Goal: Task Accomplishment & Management: Manage account settings

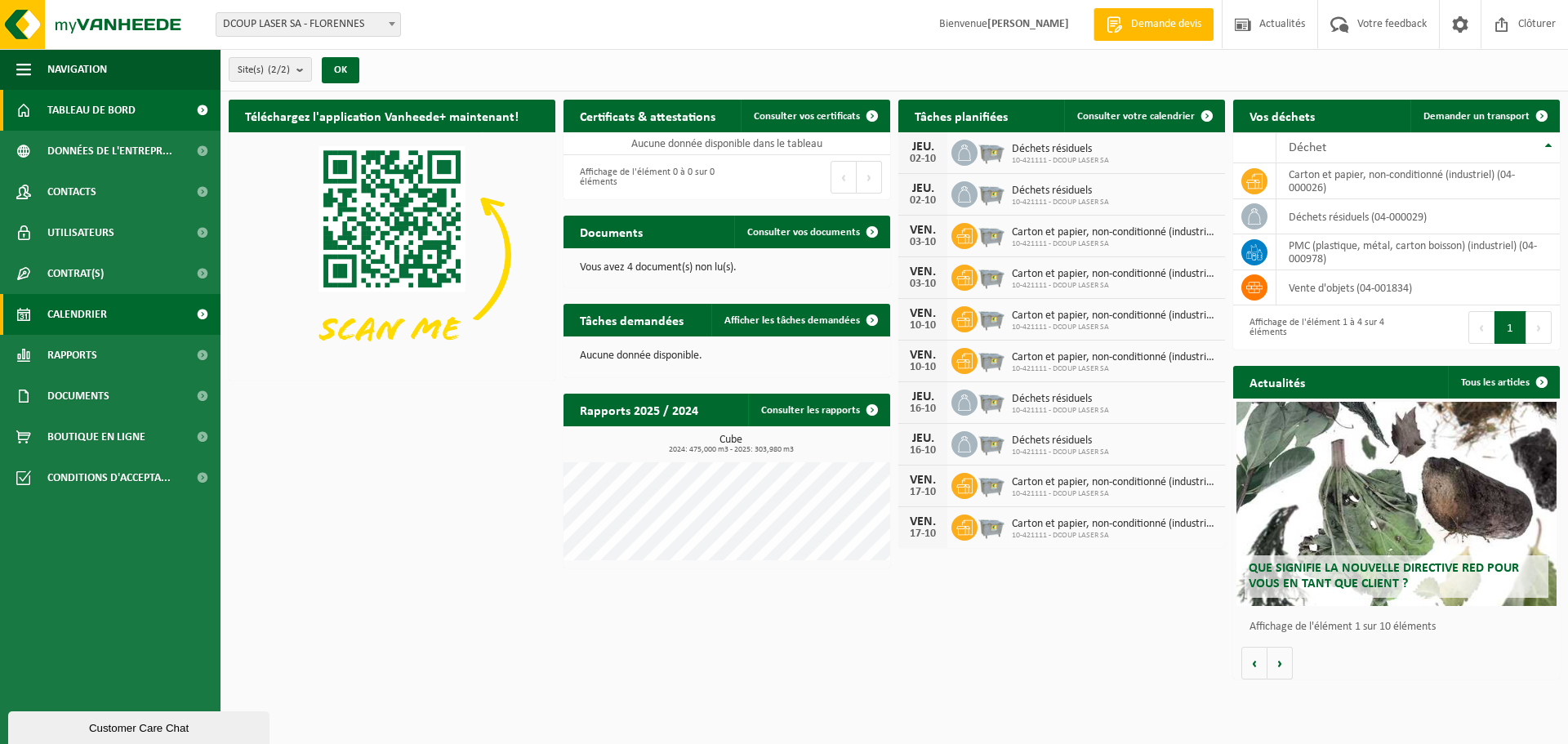
click at [94, 320] on span "Calendrier" at bounding box center [77, 314] width 60 height 41
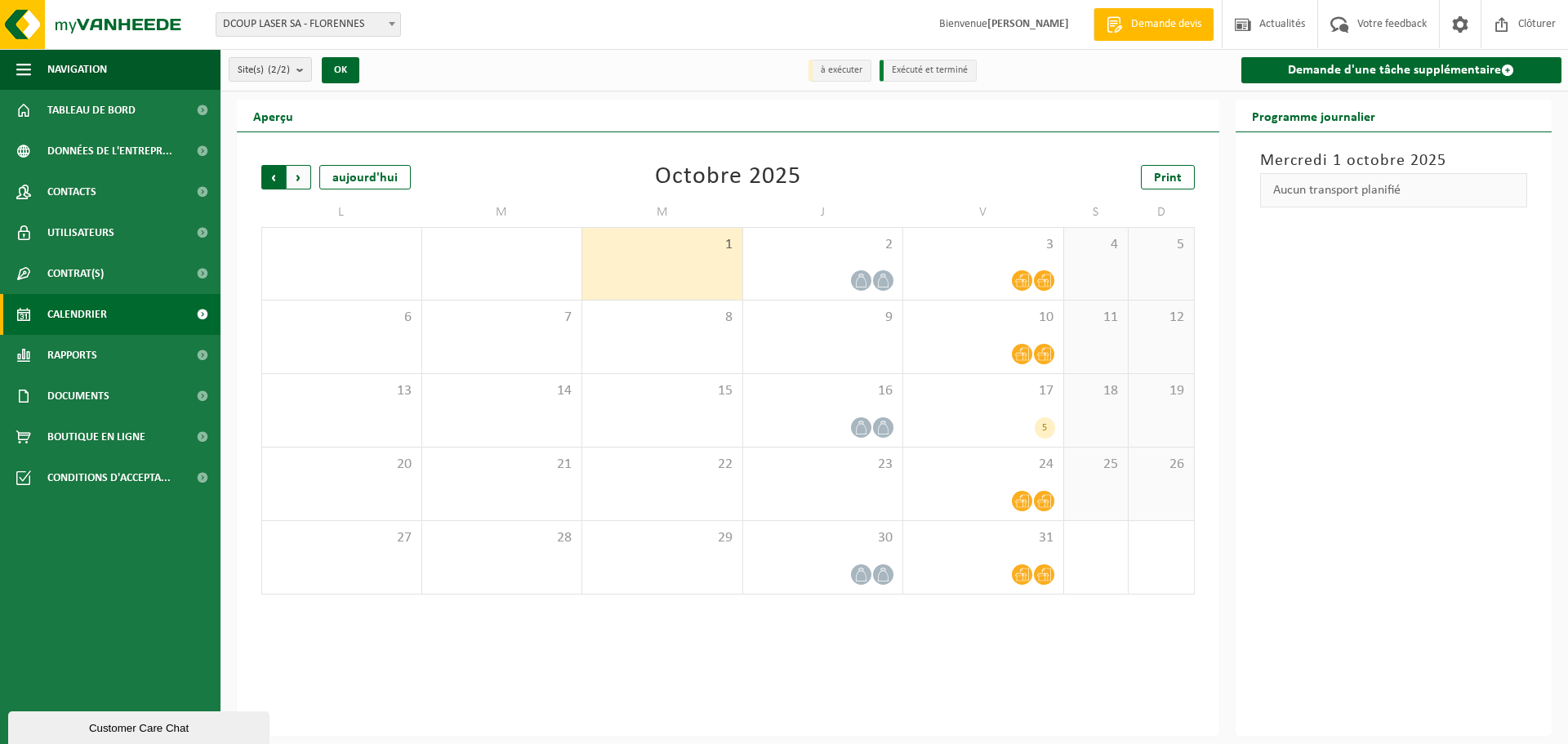
click at [306, 173] on span "Suivant" at bounding box center [299, 177] width 25 height 25
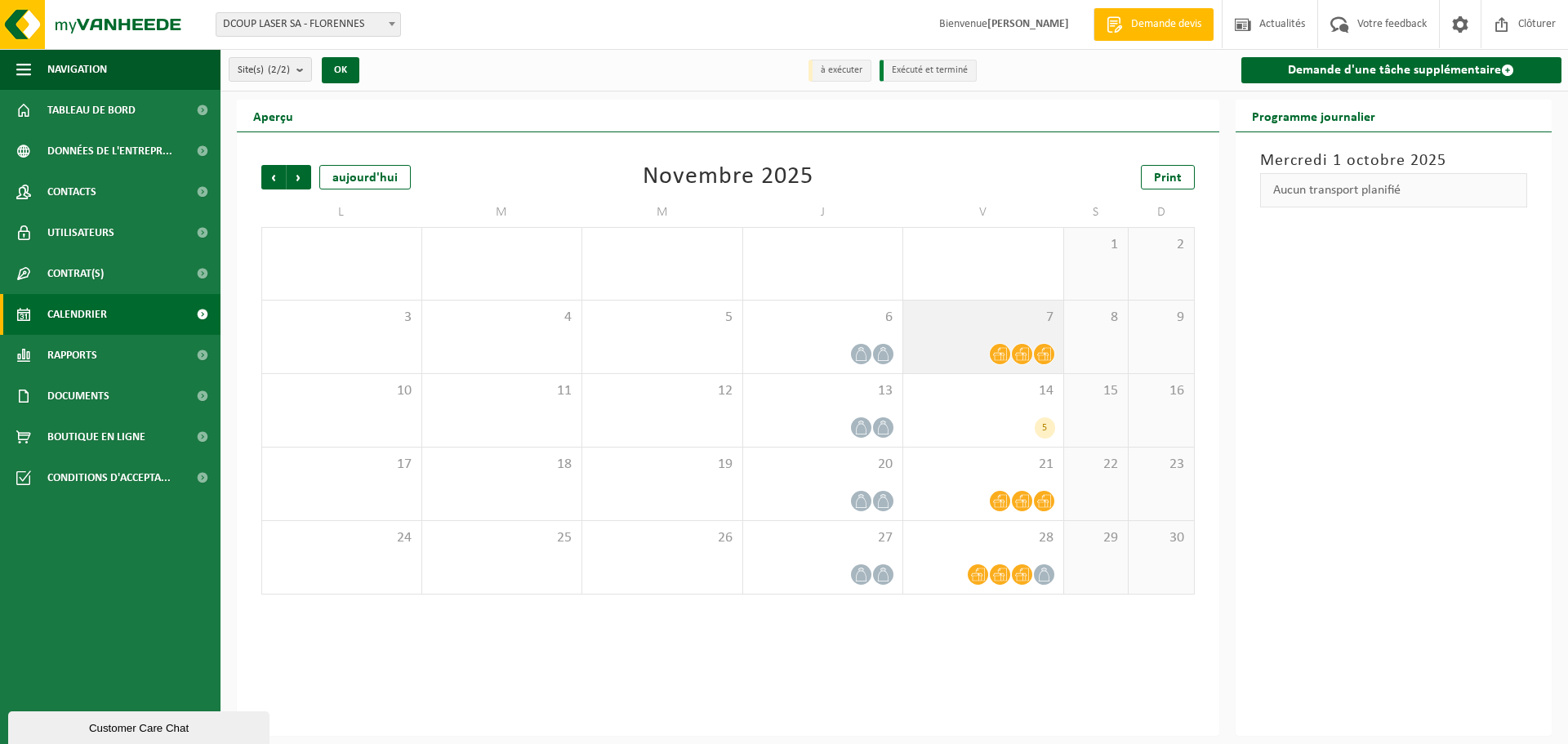
click at [1018, 355] on icon at bounding box center [1022, 354] width 14 height 14
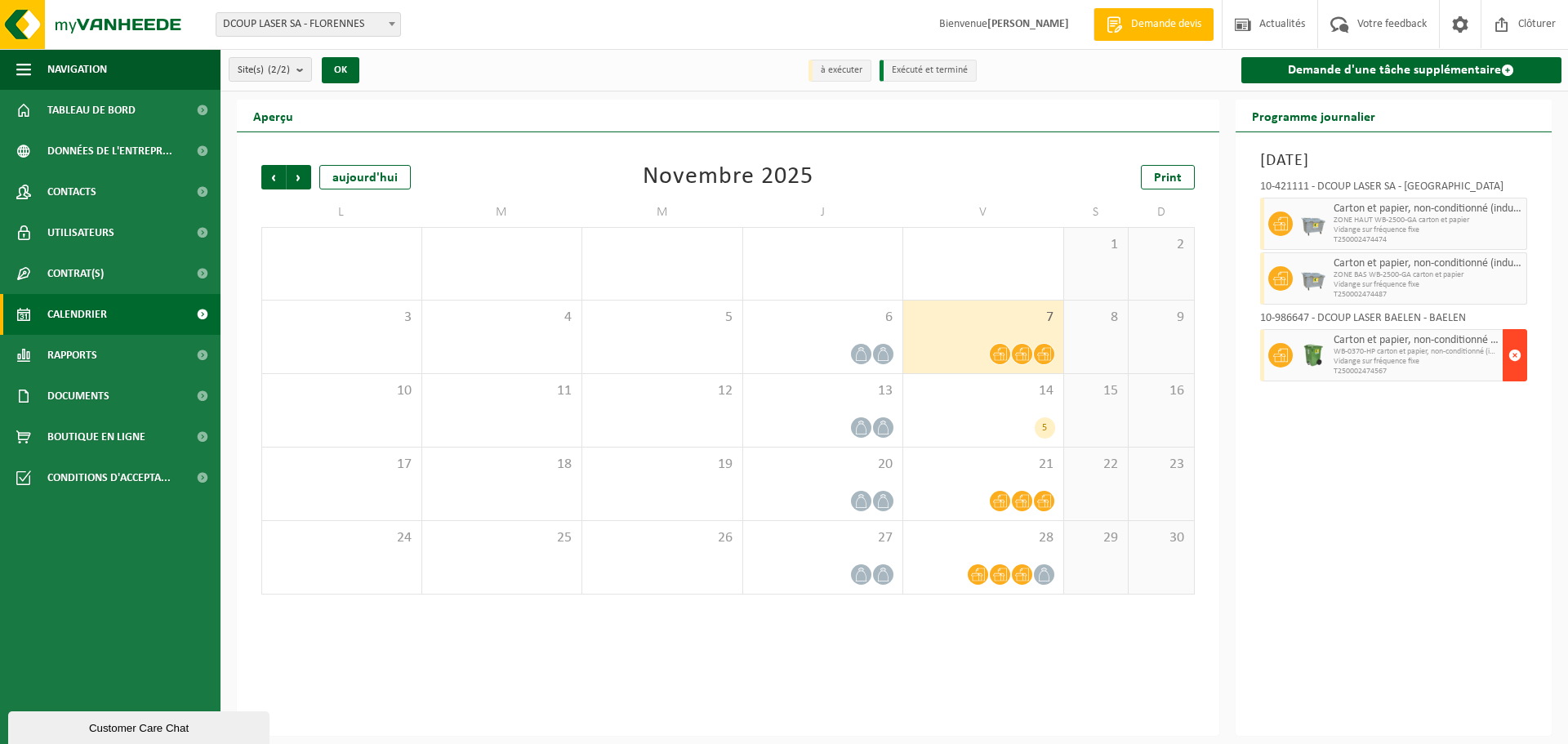
click at [1515, 355] on span "button" at bounding box center [1515, 355] width 13 height 33
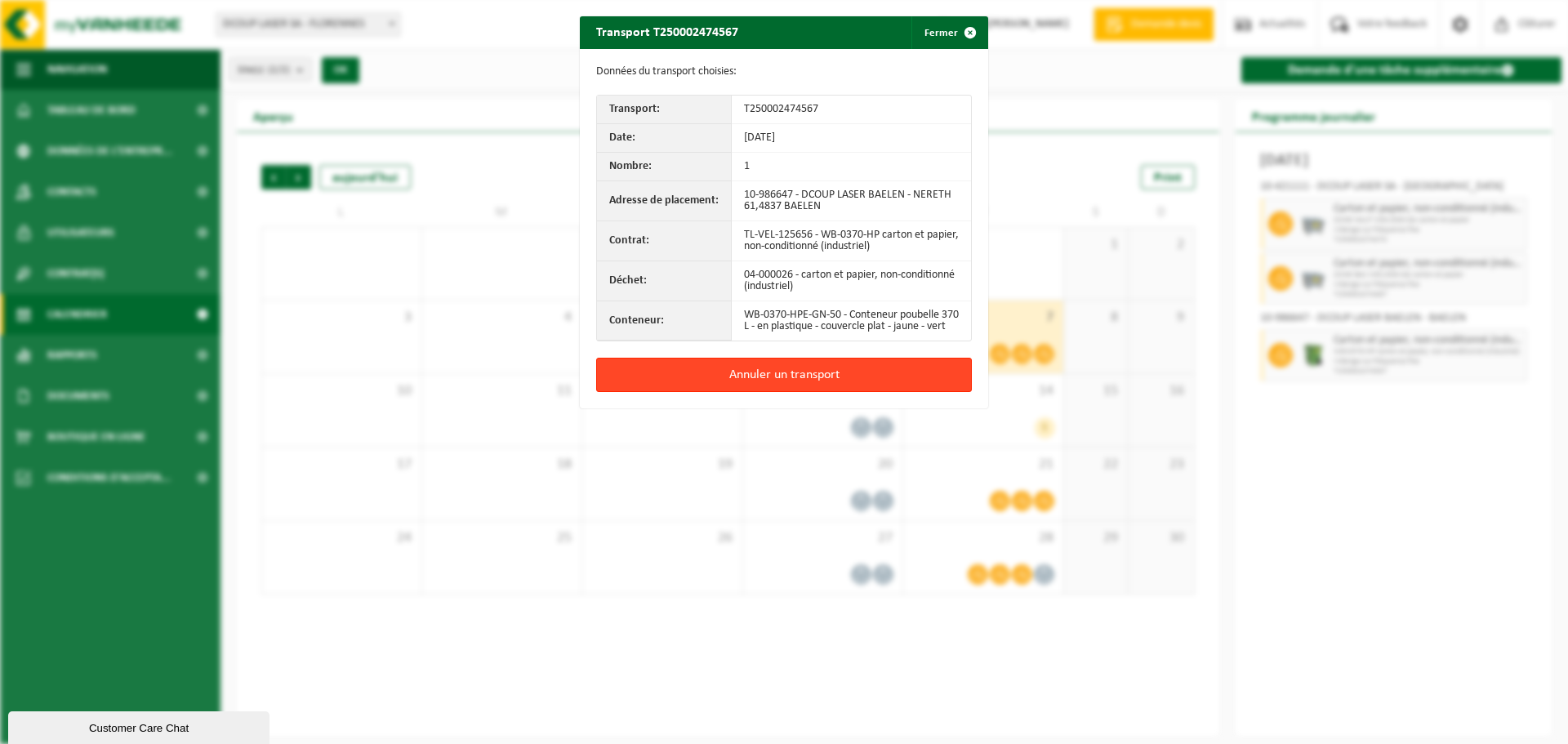
click at [809, 388] on button "Annuler un transport" at bounding box center [784, 375] width 376 height 35
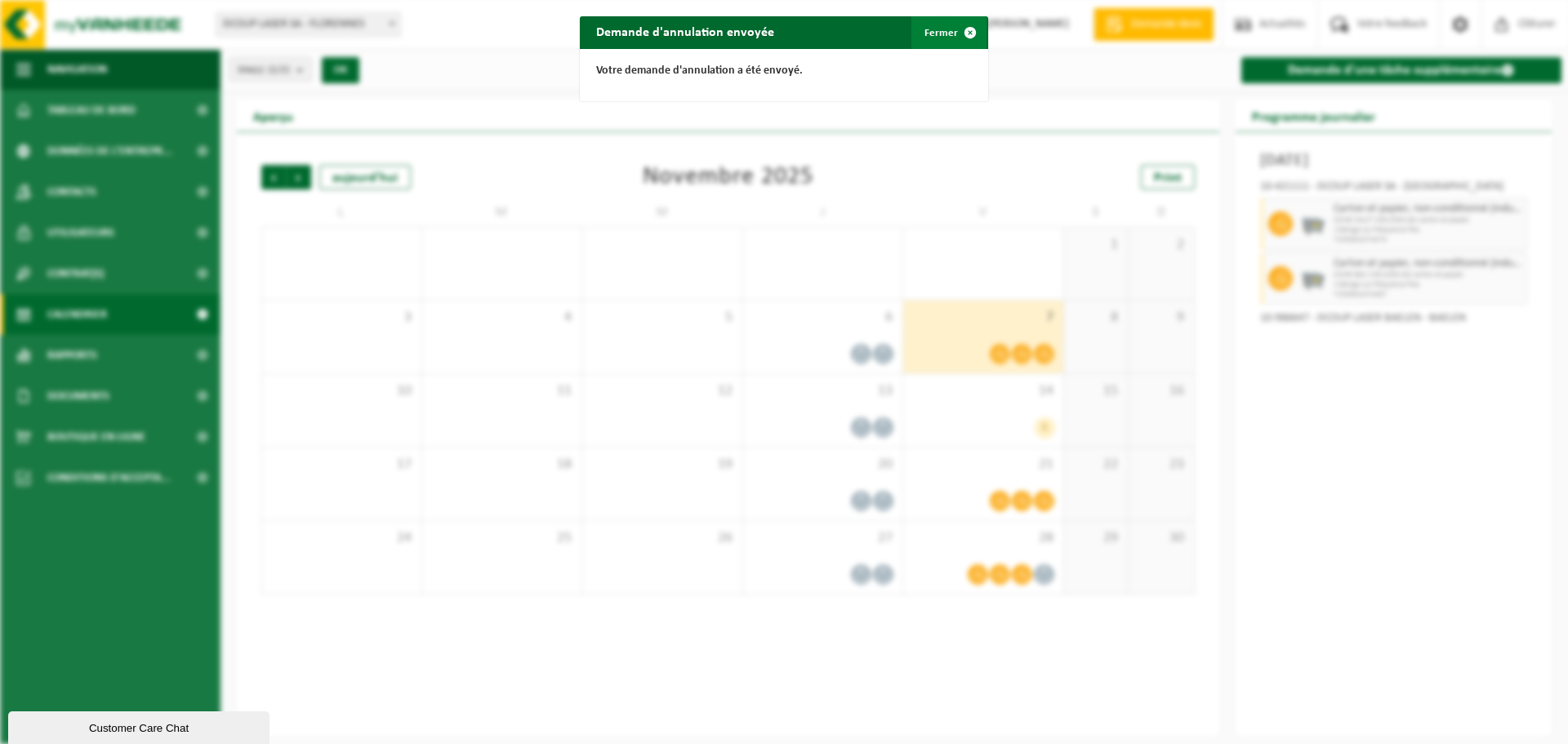
click at [966, 34] on span "button" at bounding box center [970, 32] width 33 height 33
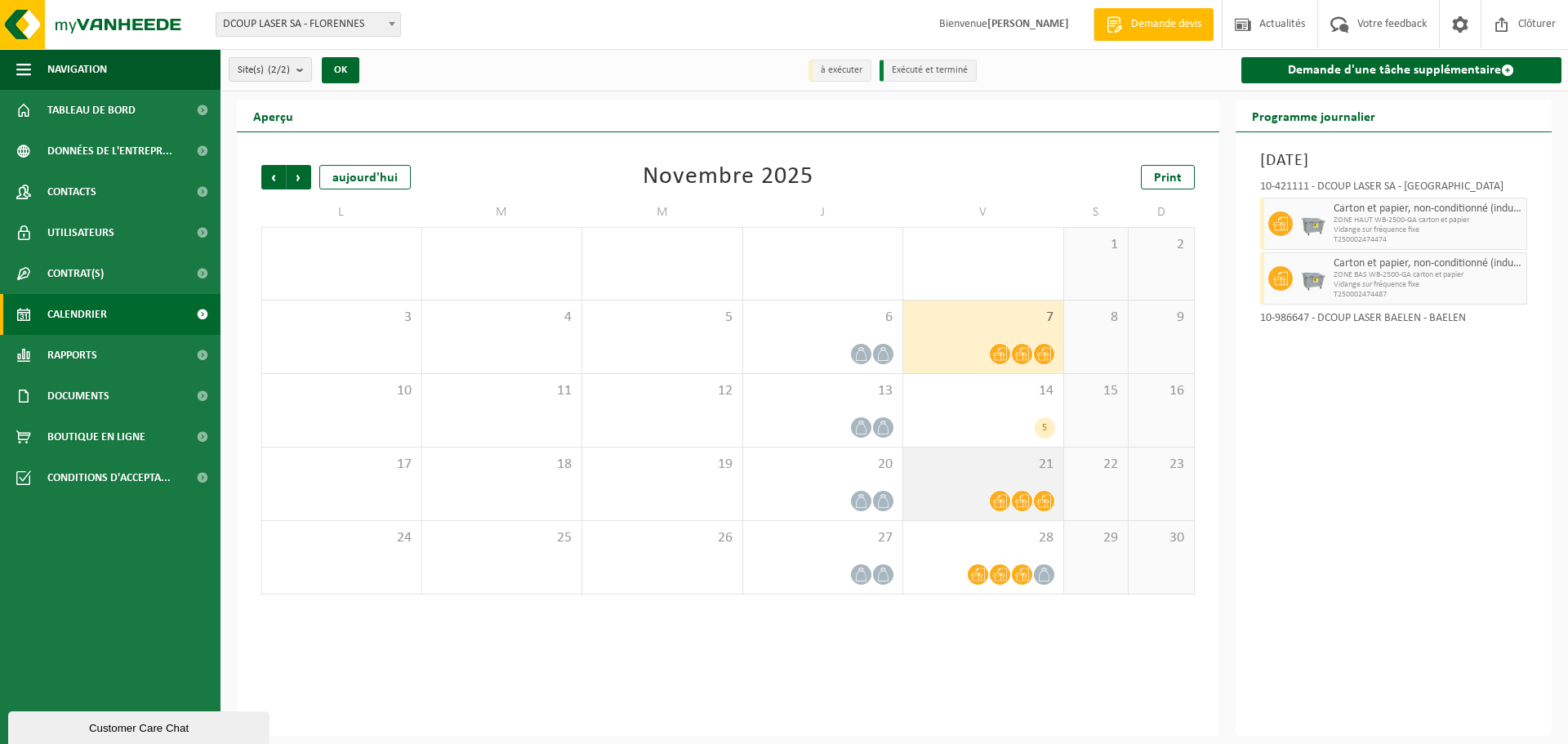
click at [981, 487] on div "21" at bounding box center [983, 484] width 160 height 73
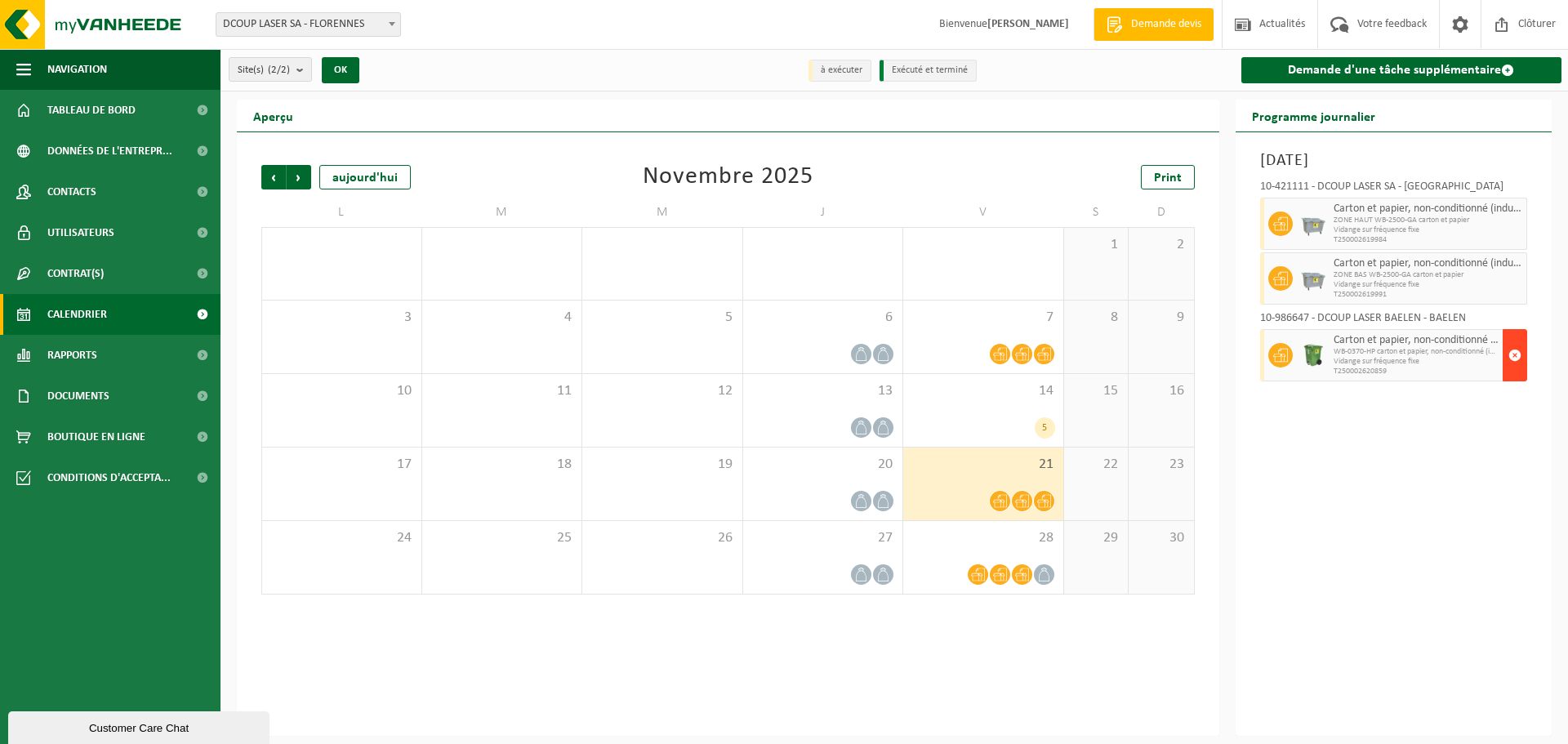
click at [1515, 355] on span "button" at bounding box center [1515, 355] width 13 height 33
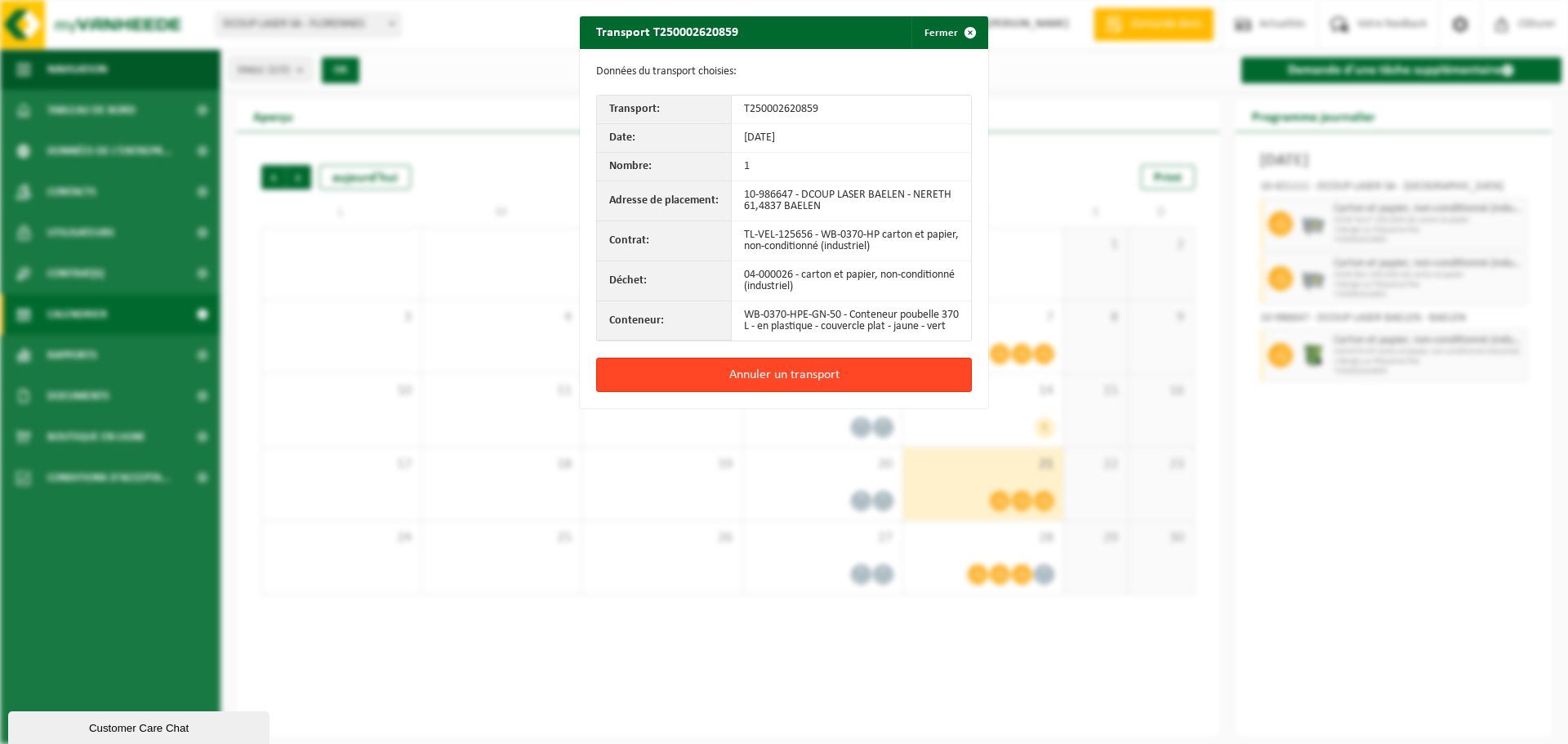
click at [755, 382] on button "Annuler un transport" at bounding box center [784, 375] width 376 height 35
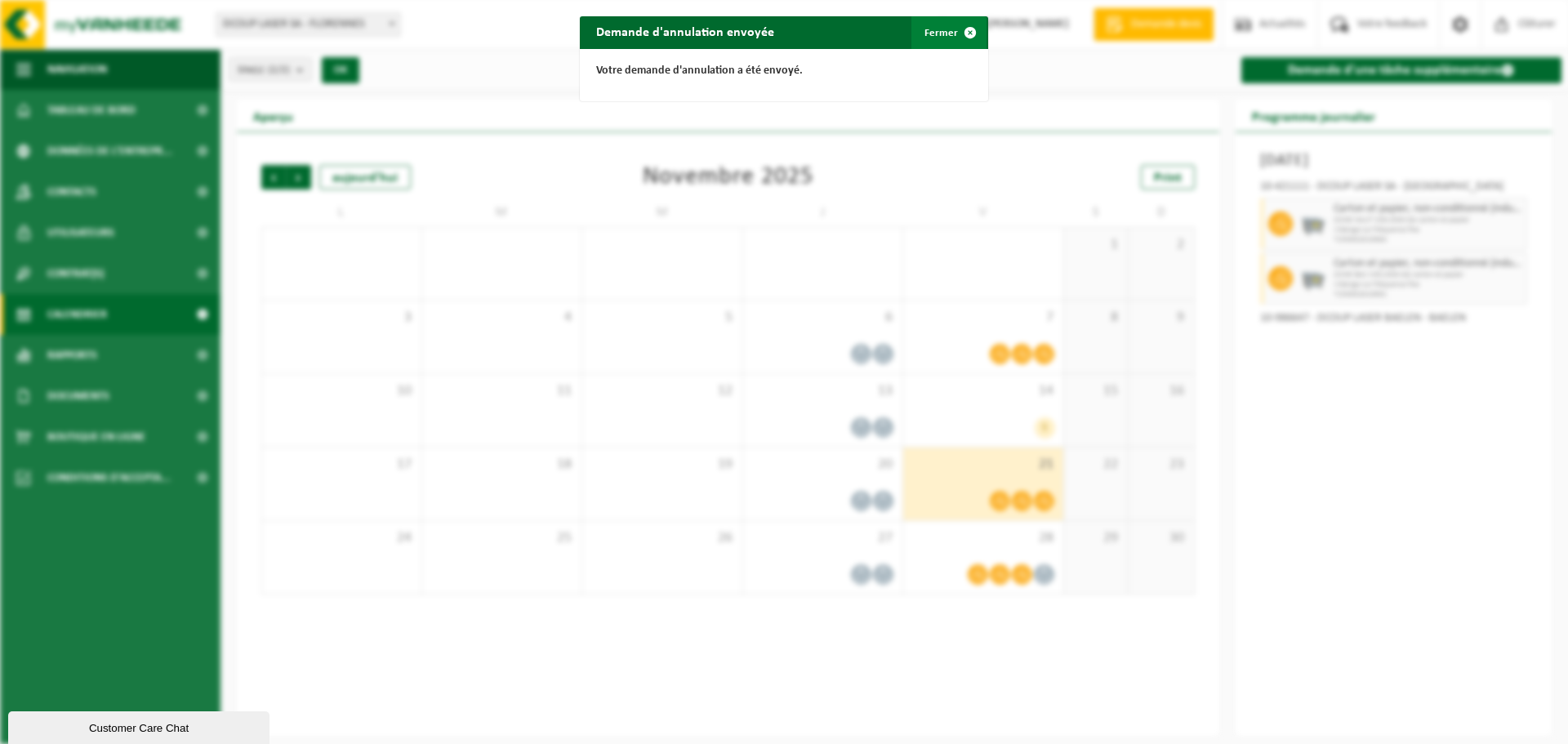
click at [954, 38] on span "button" at bounding box center [970, 32] width 33 height 33
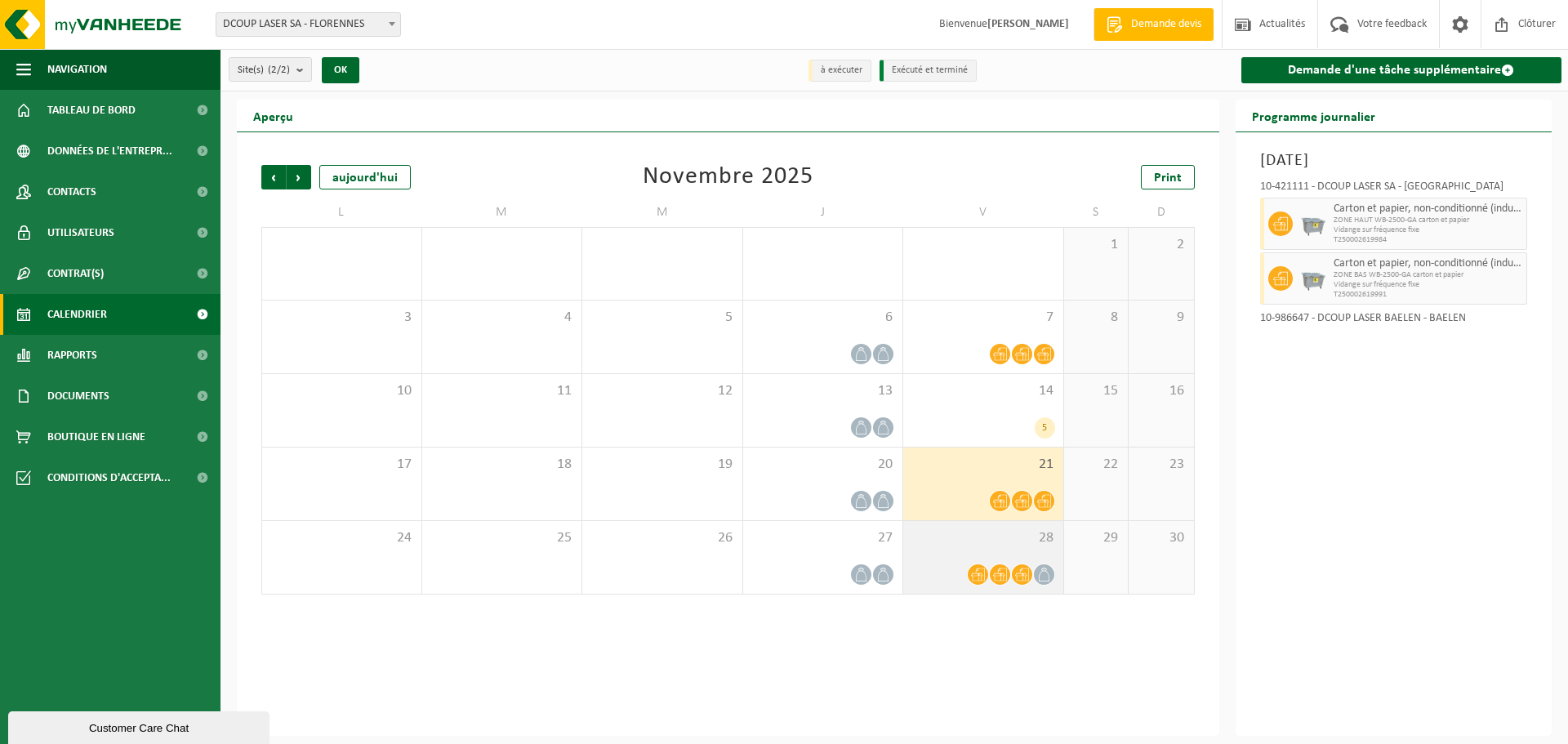
click at [1009, 570] on span at bounding box center [999, 574] width 20 height 20
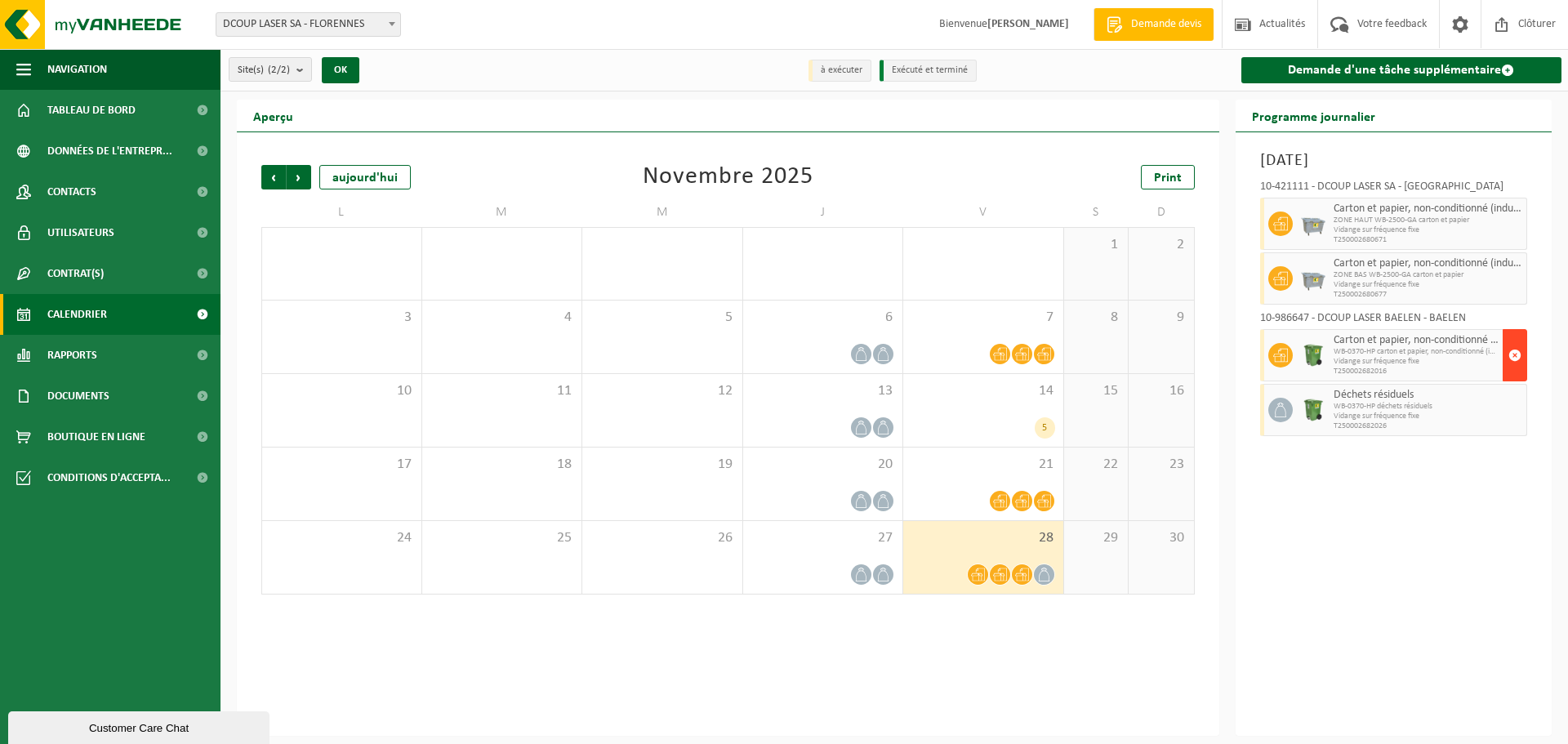
click at [1513, 357] on span "button" at bounding box center [1515, 355] width 13 height 33
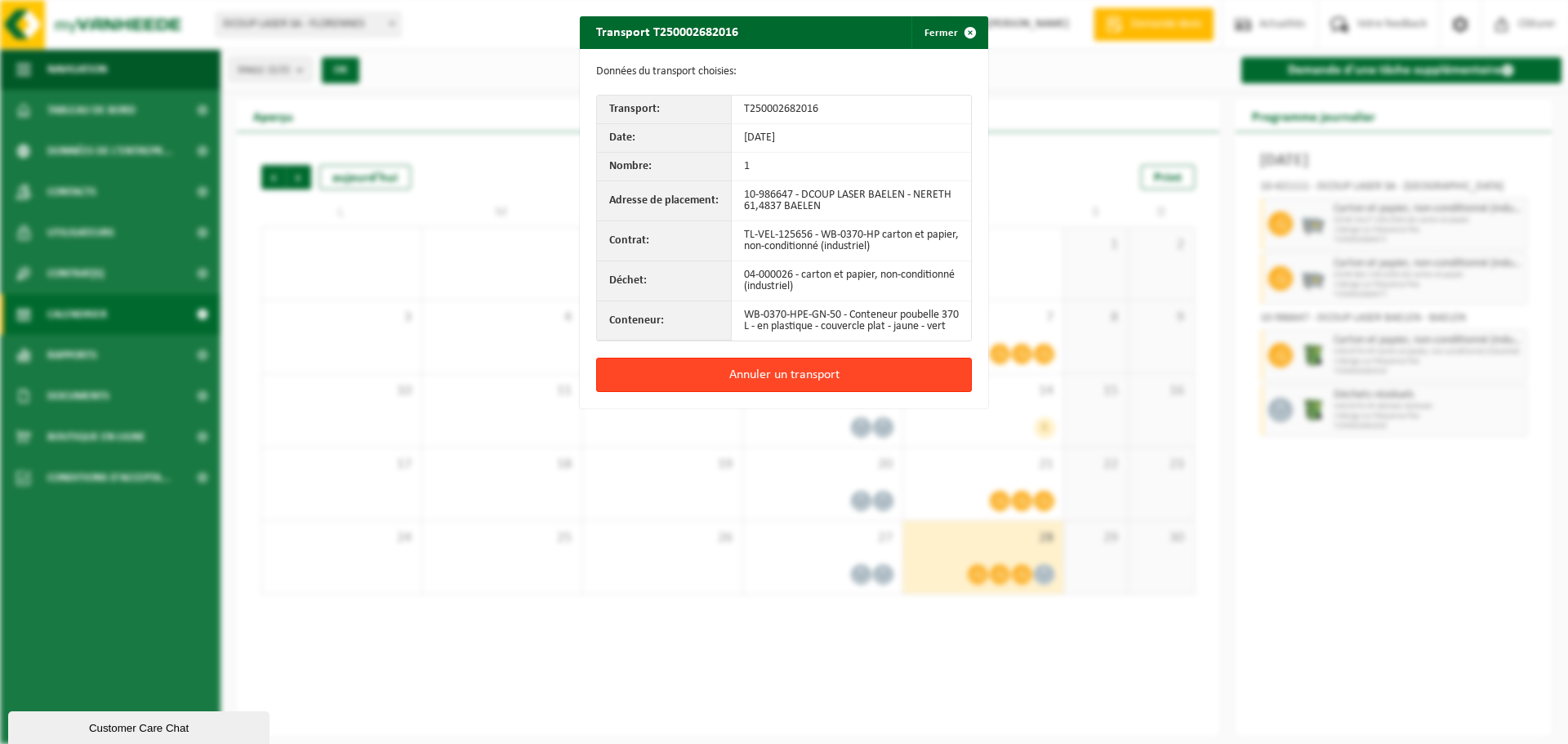
click at [849, 392] on button "Annuler un transport" at bounding box center [784, 375] width 376 height 35
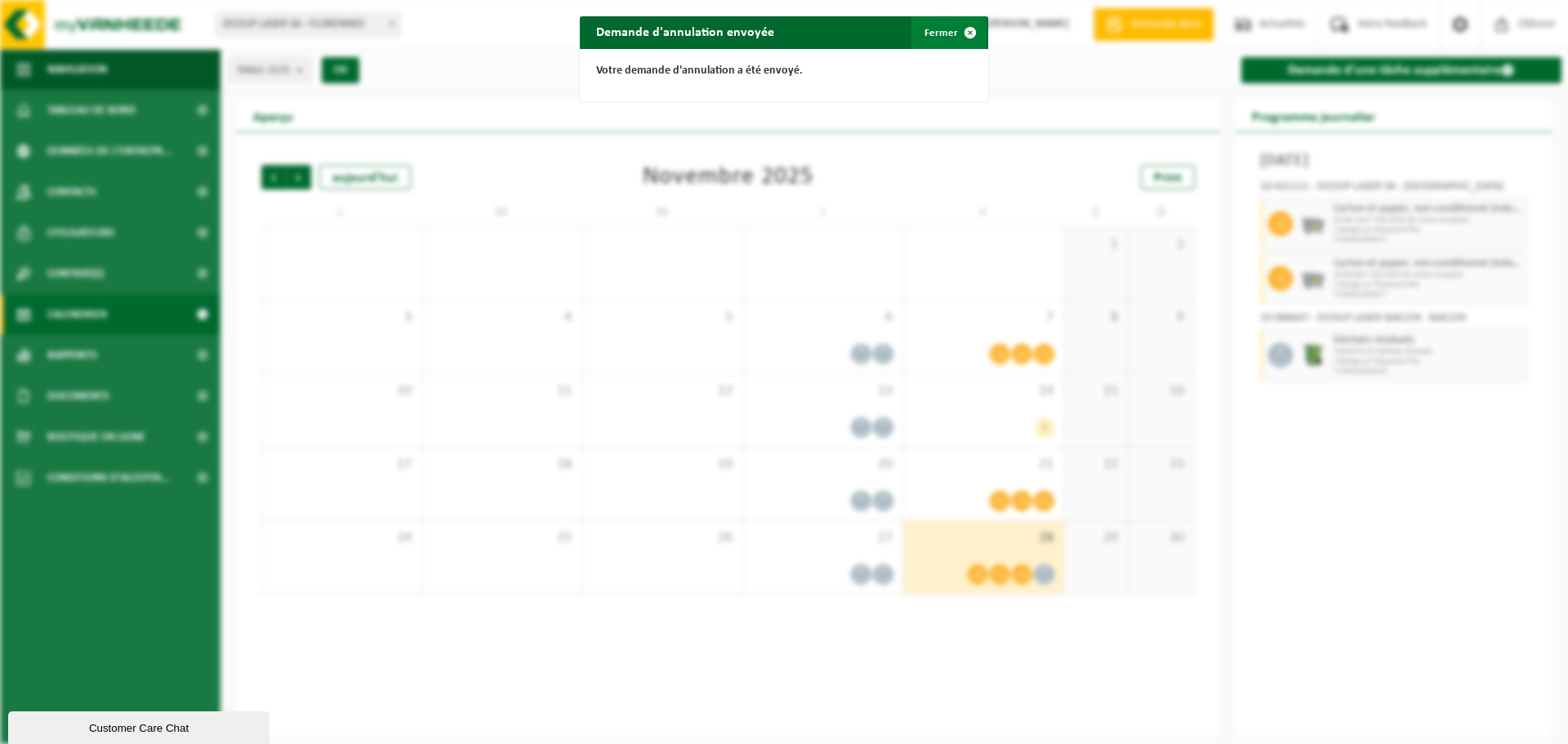
click at [934, 35] on button "Fermer" at bounding box center [949, 32] width 75 height 33
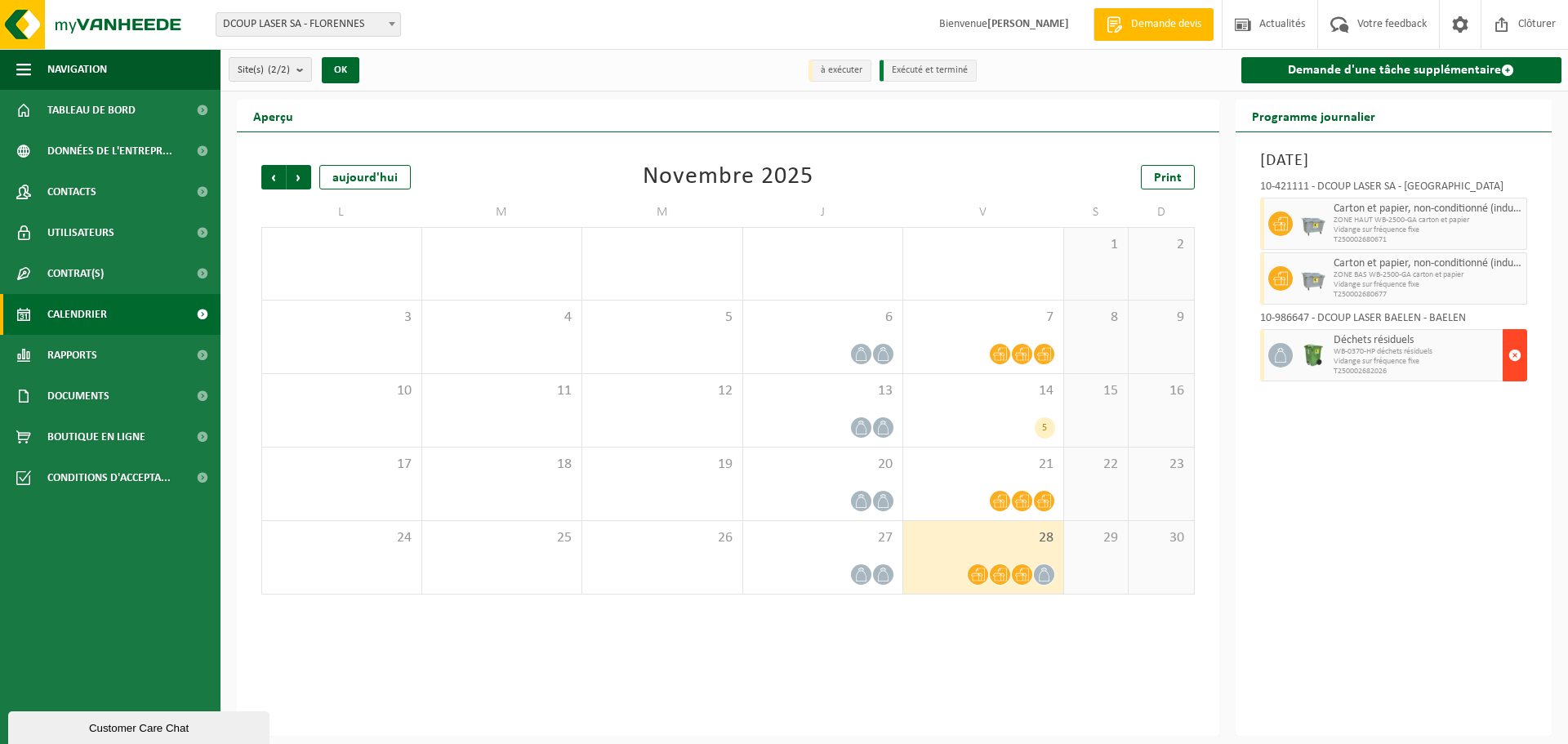
click at [1515, 355] on span "button" at bounding box center [1515, 355] width 13 height 33
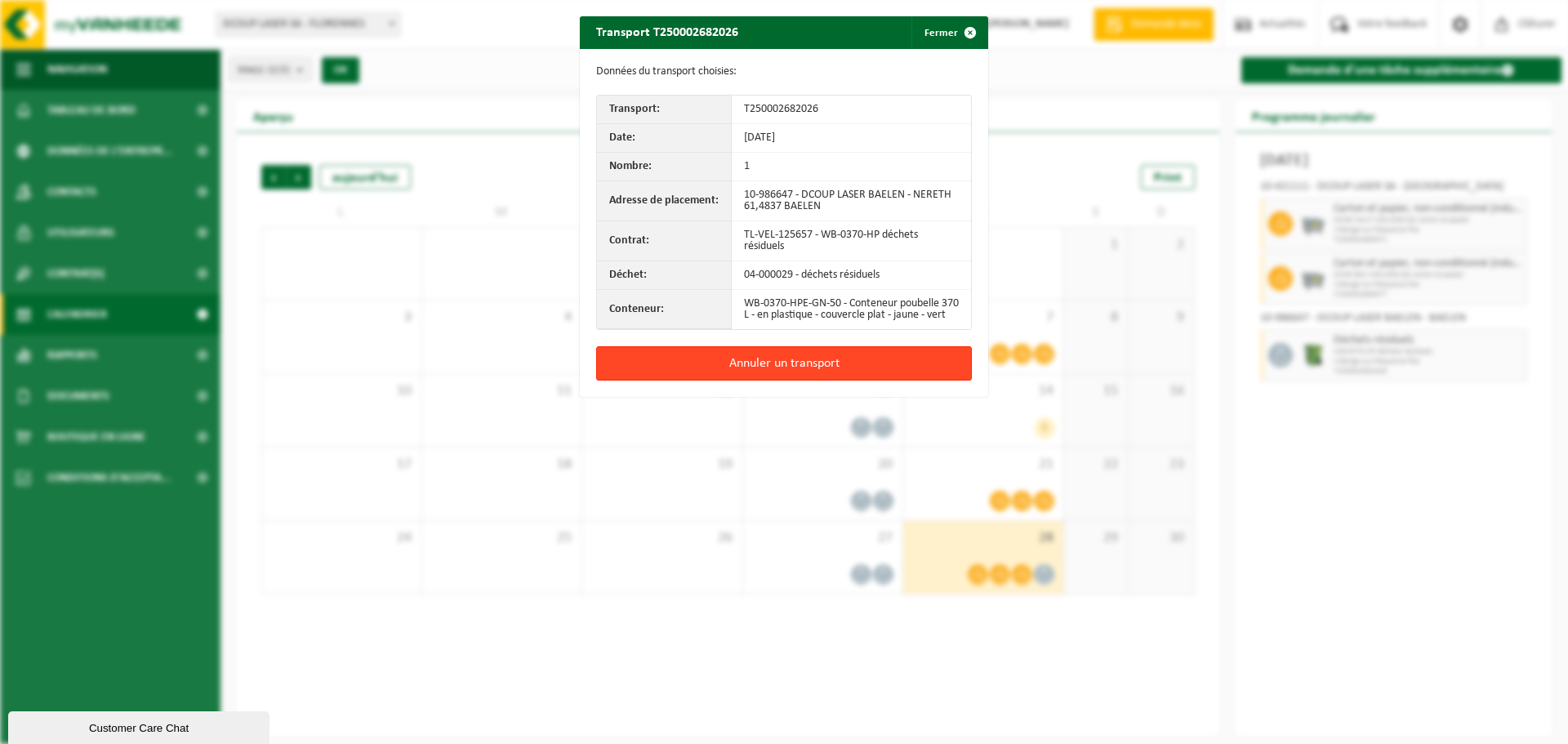
click at [765, 374] on button "Annuler un transport" at bounding box center [784, 363] width 376 height 35
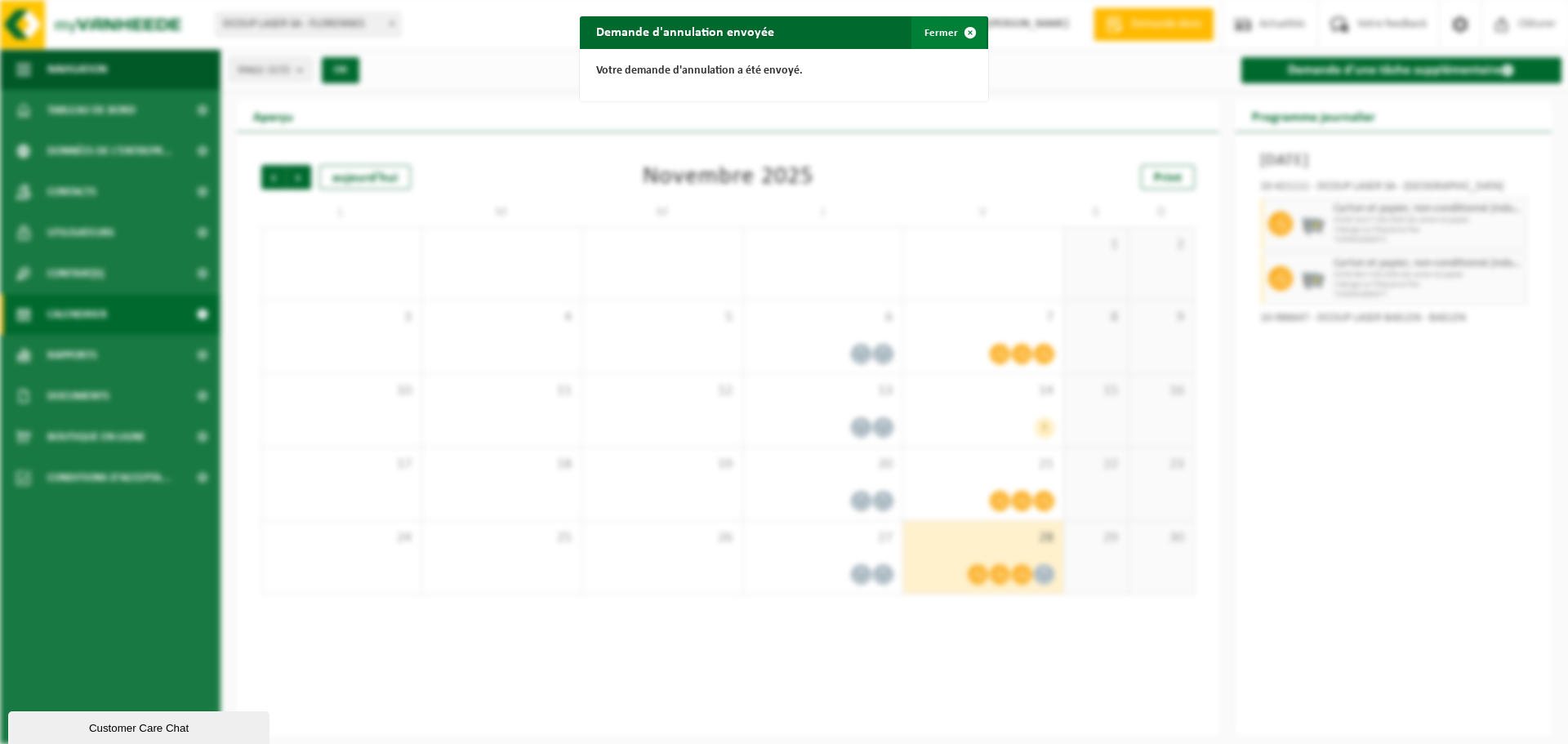
click at [954, 36] on span "button" at bounding box center [970, 32] width 33 height 33
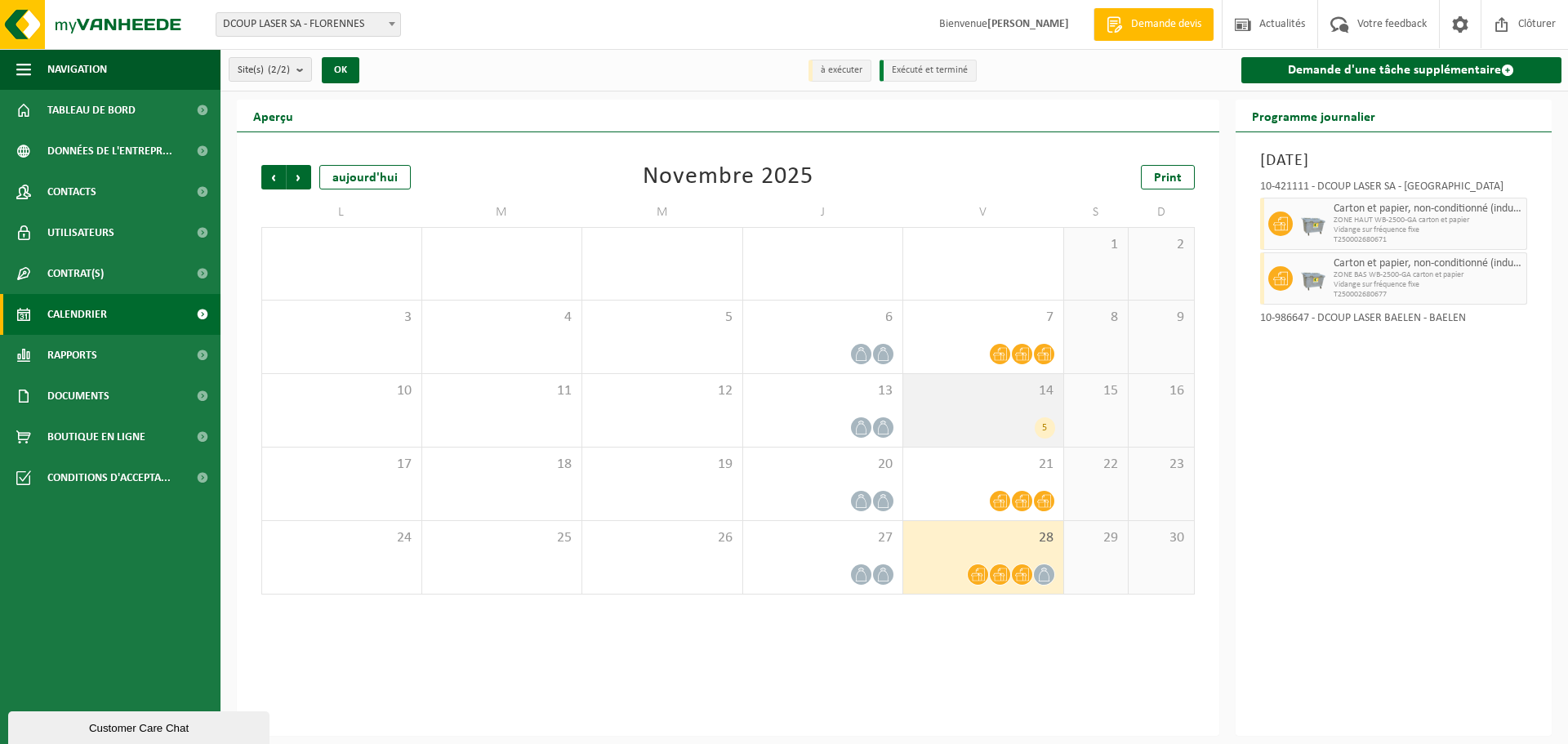
click at [992, 427] on div "5" at bounding box center [983, 428] width 144 height 21
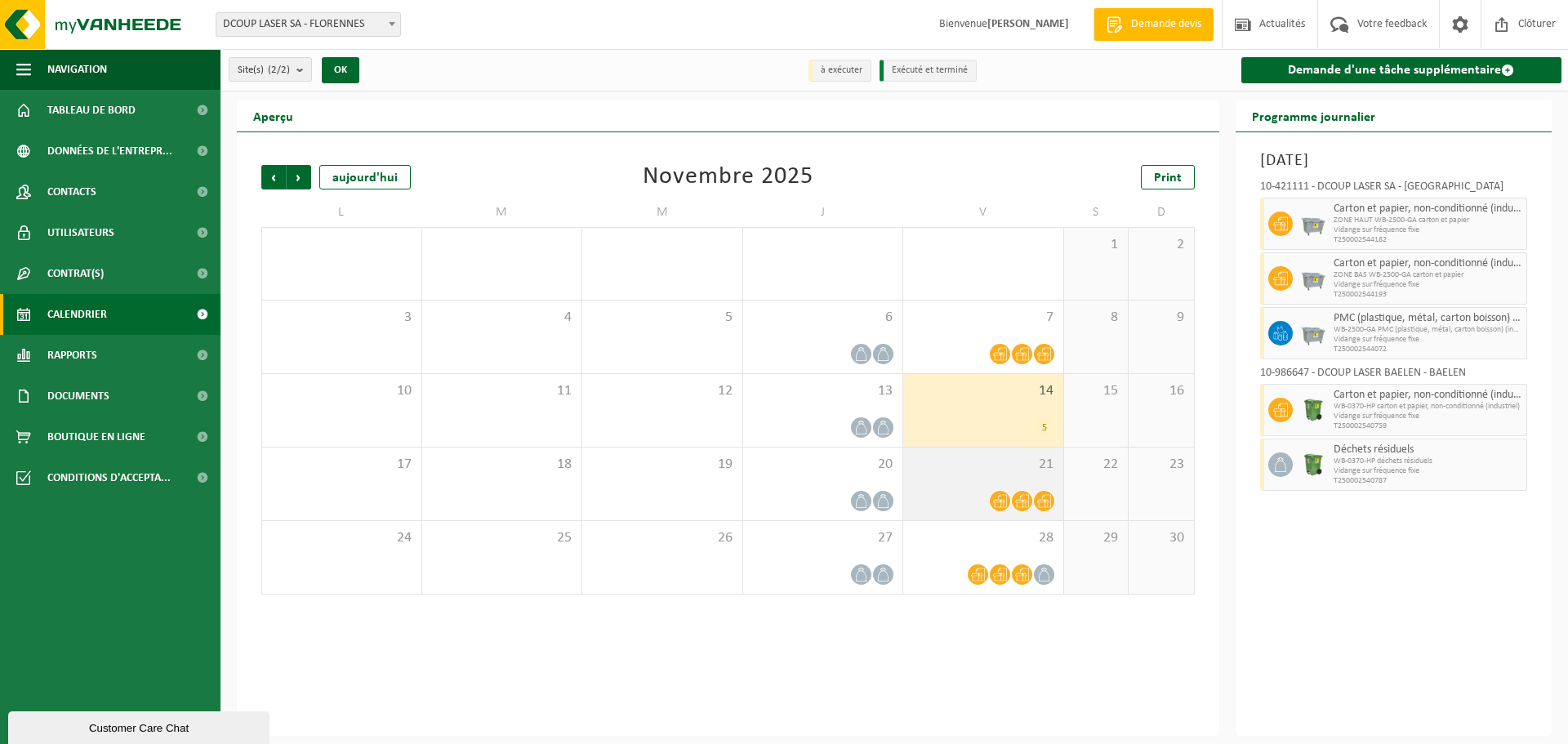
click at [947, 469] on span "21" at bounding box center [983, 465] width 144 height 18
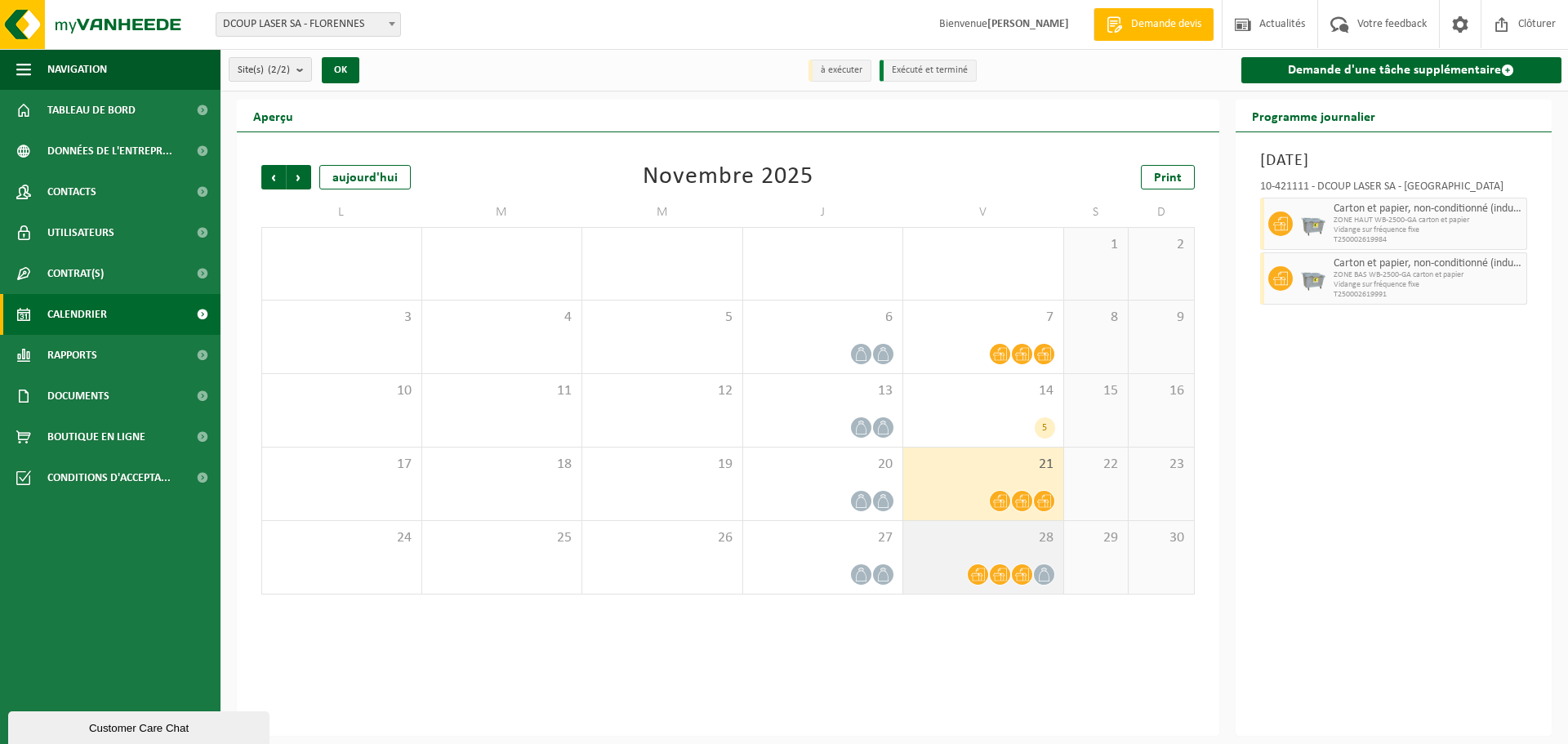
click at [978, 551] on div "28" at bounding box center [983, 558] width 160 height 73
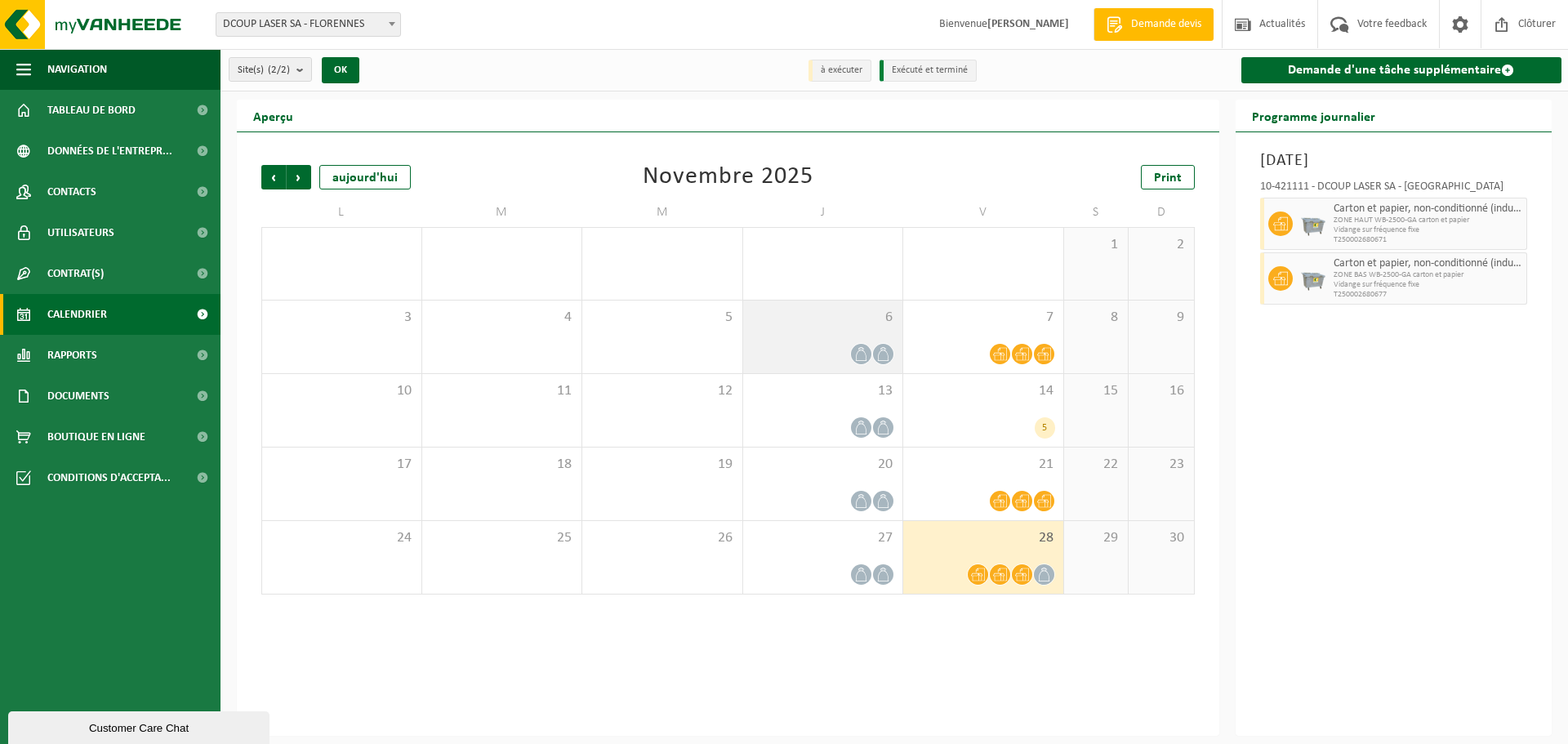
click at [780, 336] on div "6" at bounding box center [823, 337] width 160 height 73
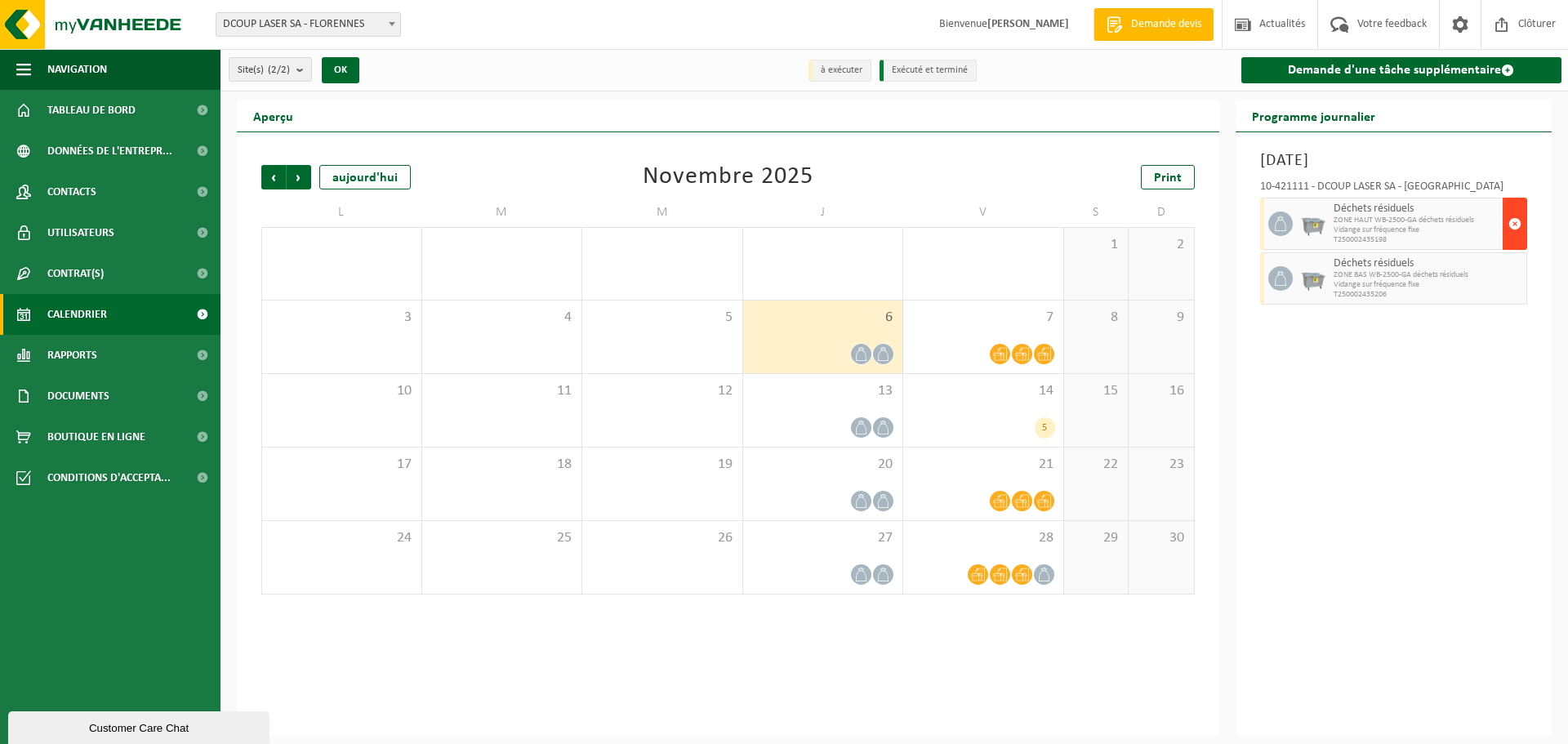
click at [1517, 220] on span "button" at bounding box center [1515, 223] width 13 height 33
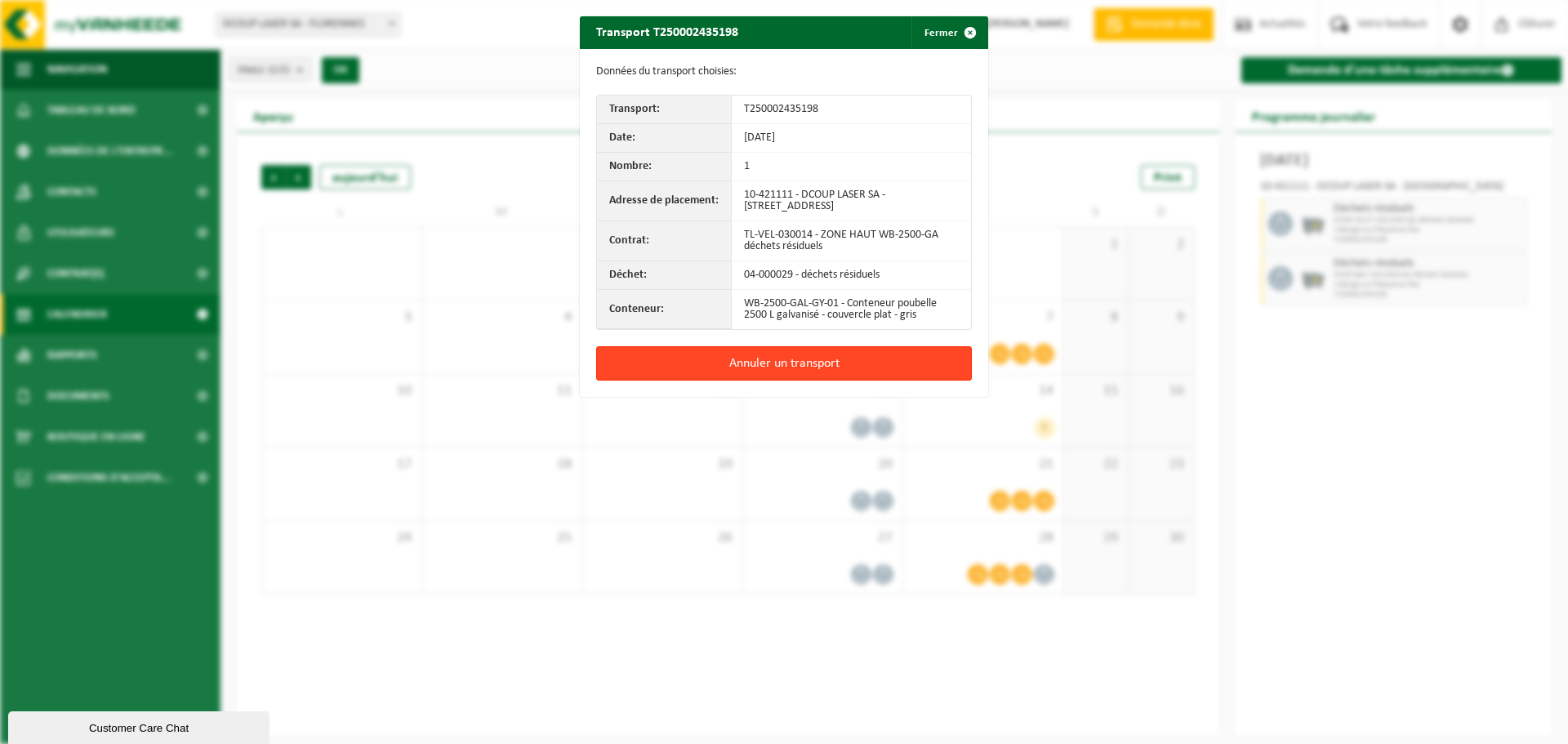
click at [830, 357] on button "Annuler un transport" at bounding box center [784, 363] width 376 height 35
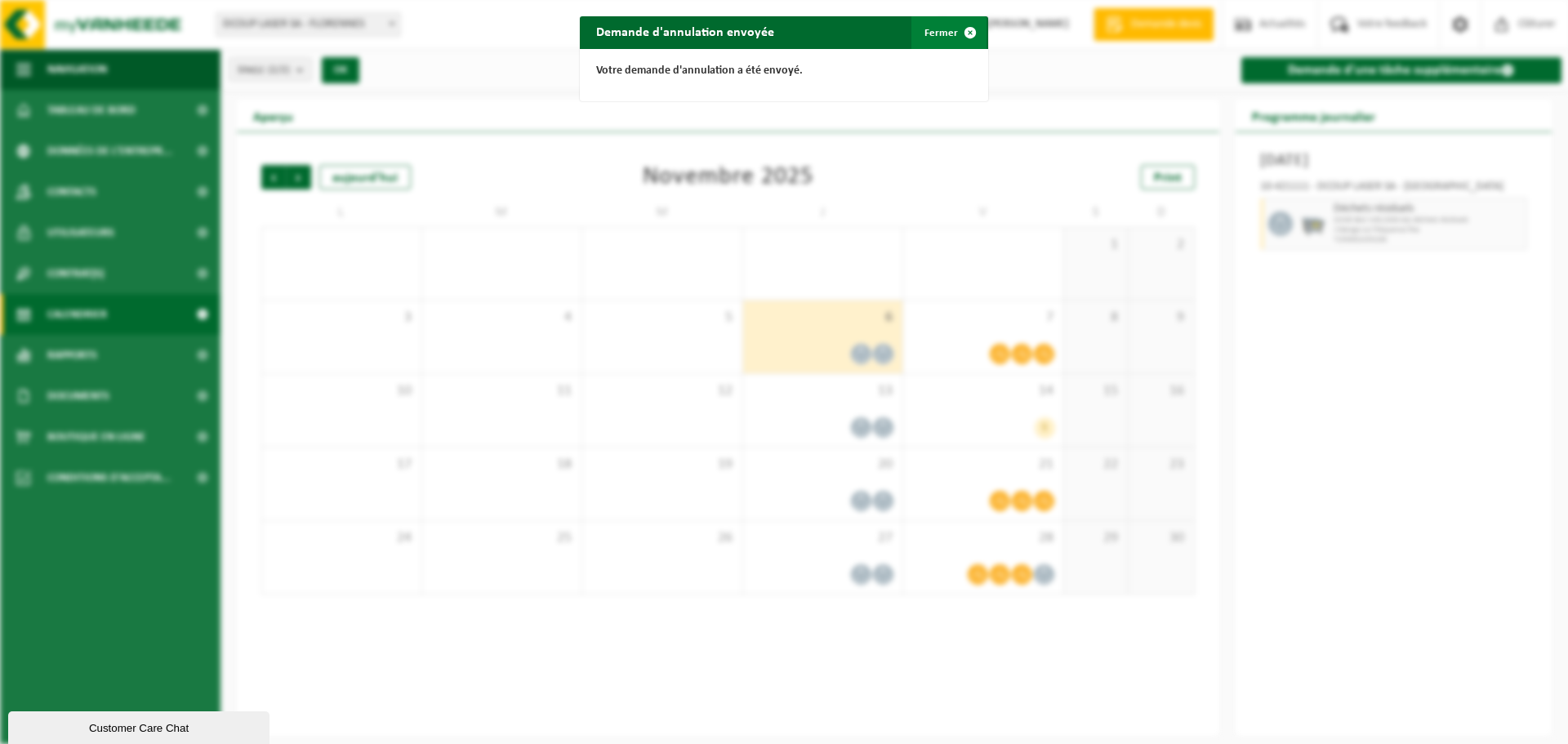
click at [945, 36] on button "Fermer" at bounding box center [949, 32] width 75 height 33
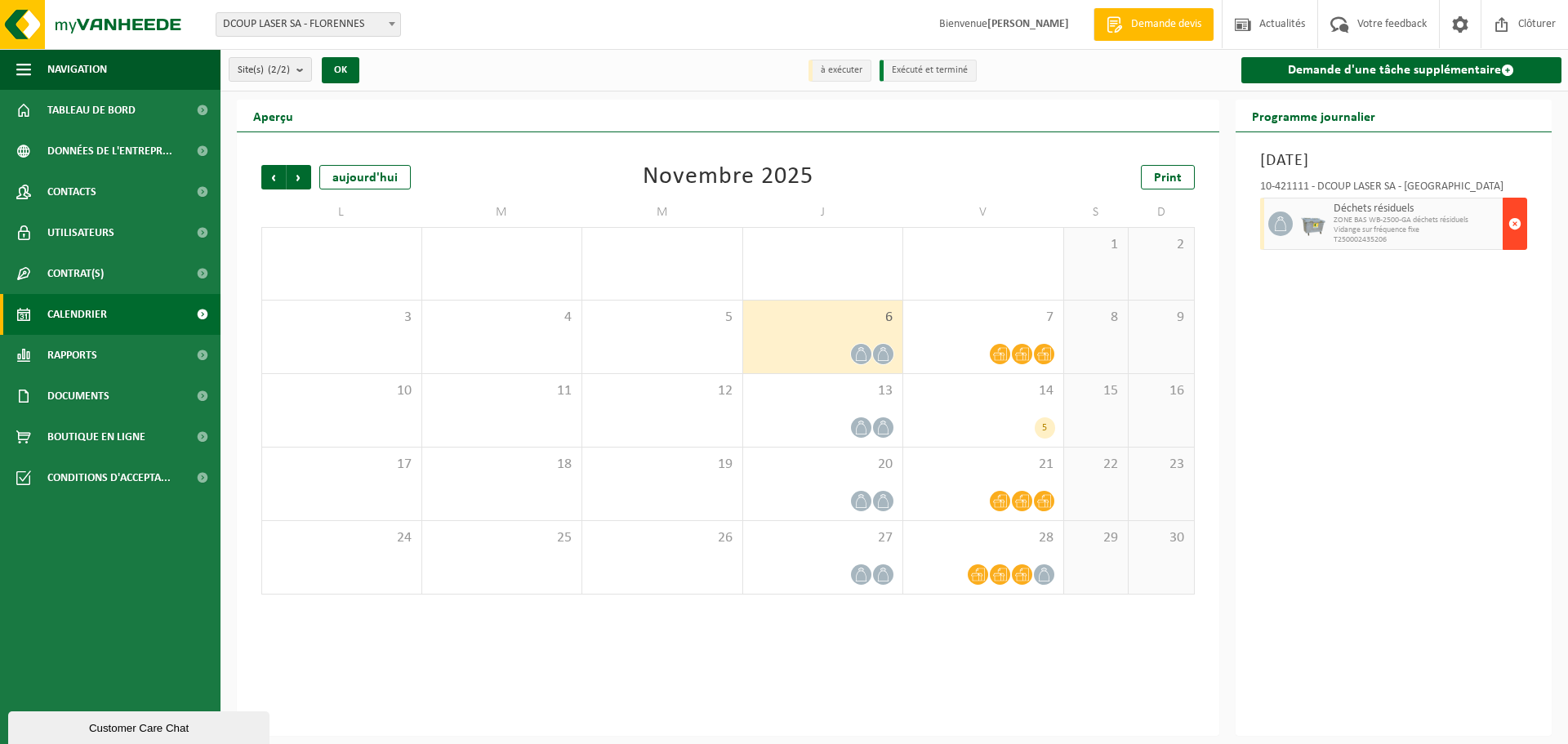
click at [1518, 226] on span "button" at bounding box center [1515, 223] width 13 height 33
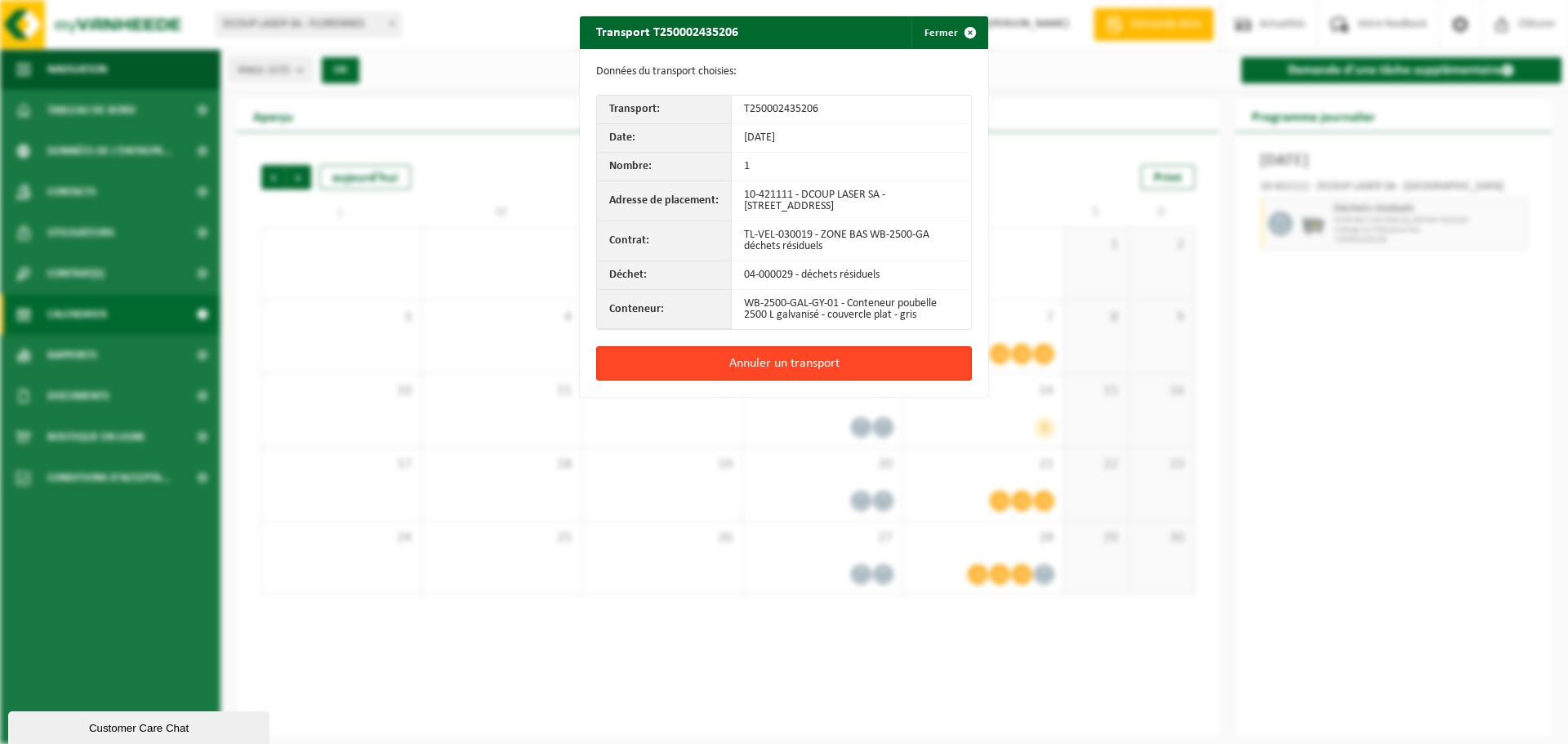
click at [784, 374] on button "Annuler un transport" at bounding box center [784, 363] width 376 height 35
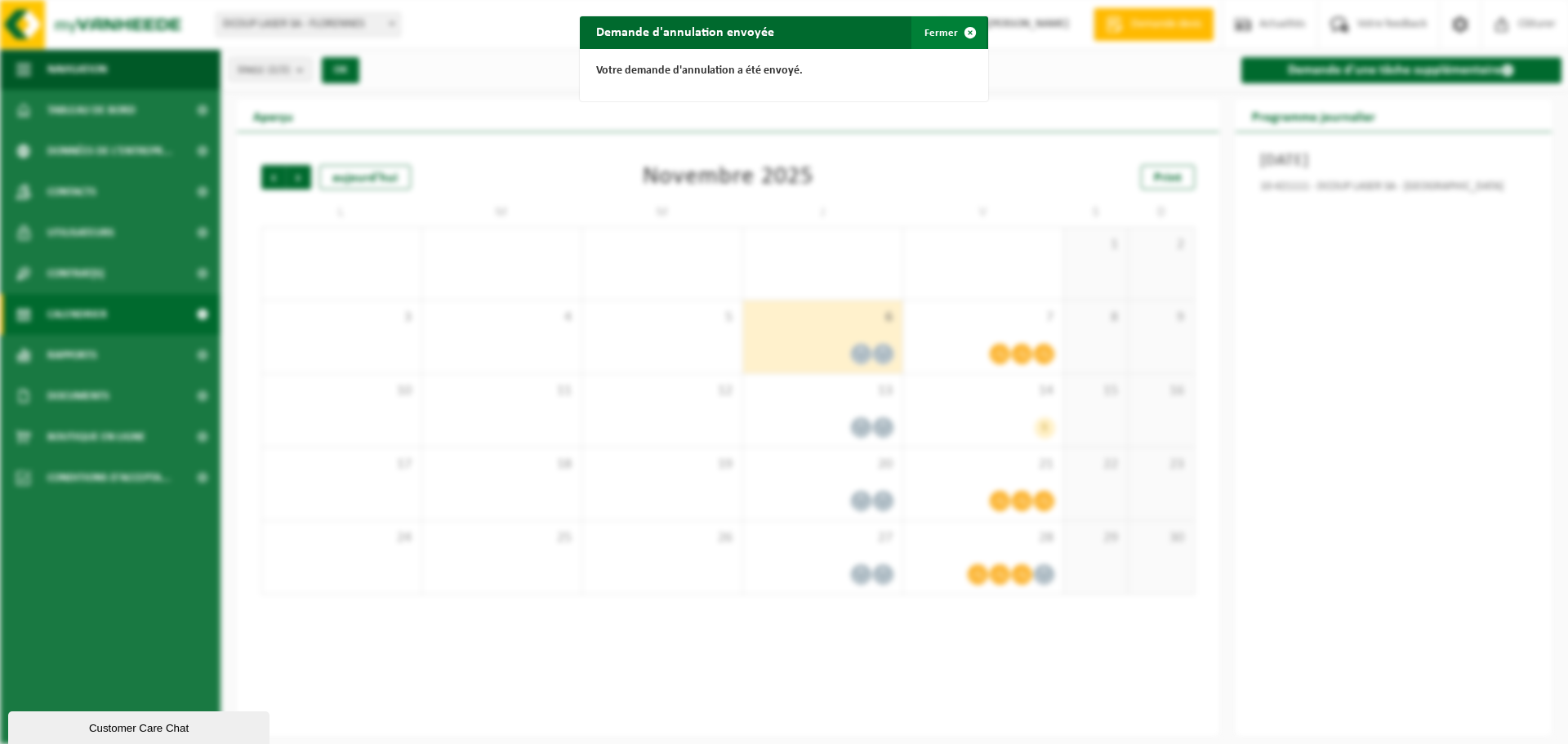
click at [943, 35] on button "Fermer" at bounding box center [949, 32] width 75 height 33
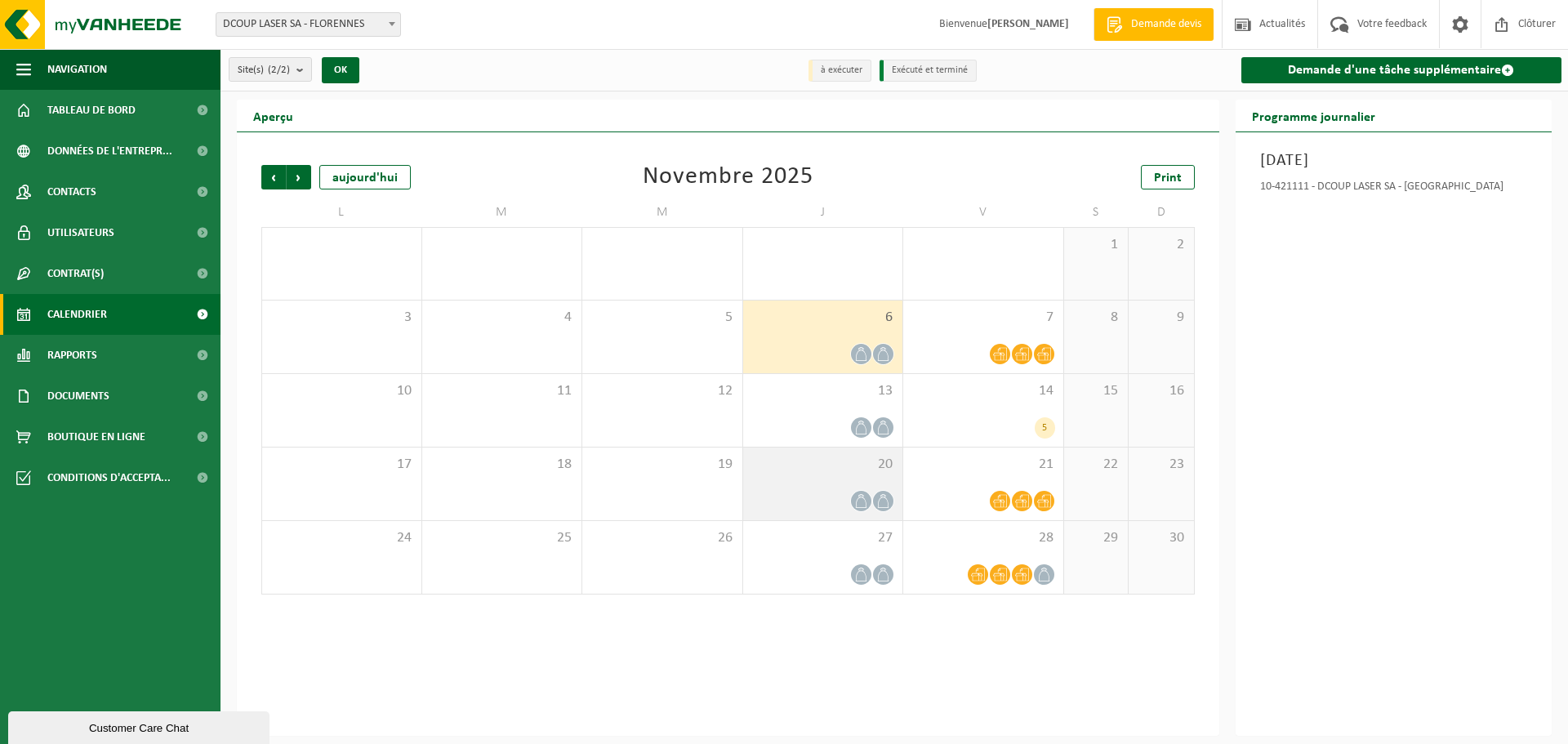
click at [840, 496] on div at bounding box center [823, 501] width 144 height 22
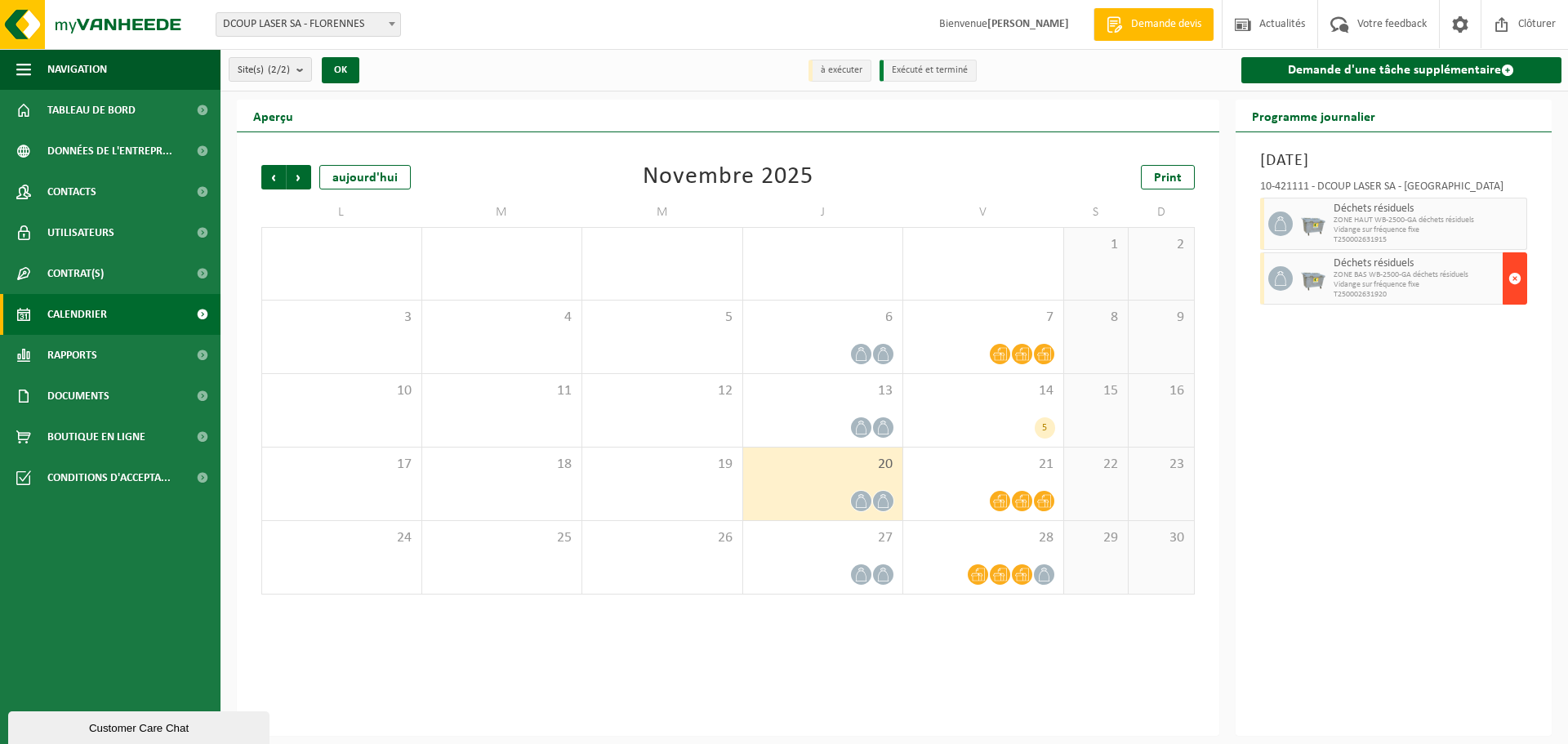
click at [1515, 279] on span "button" at bounding box center [1515, 279] width 13 height 33
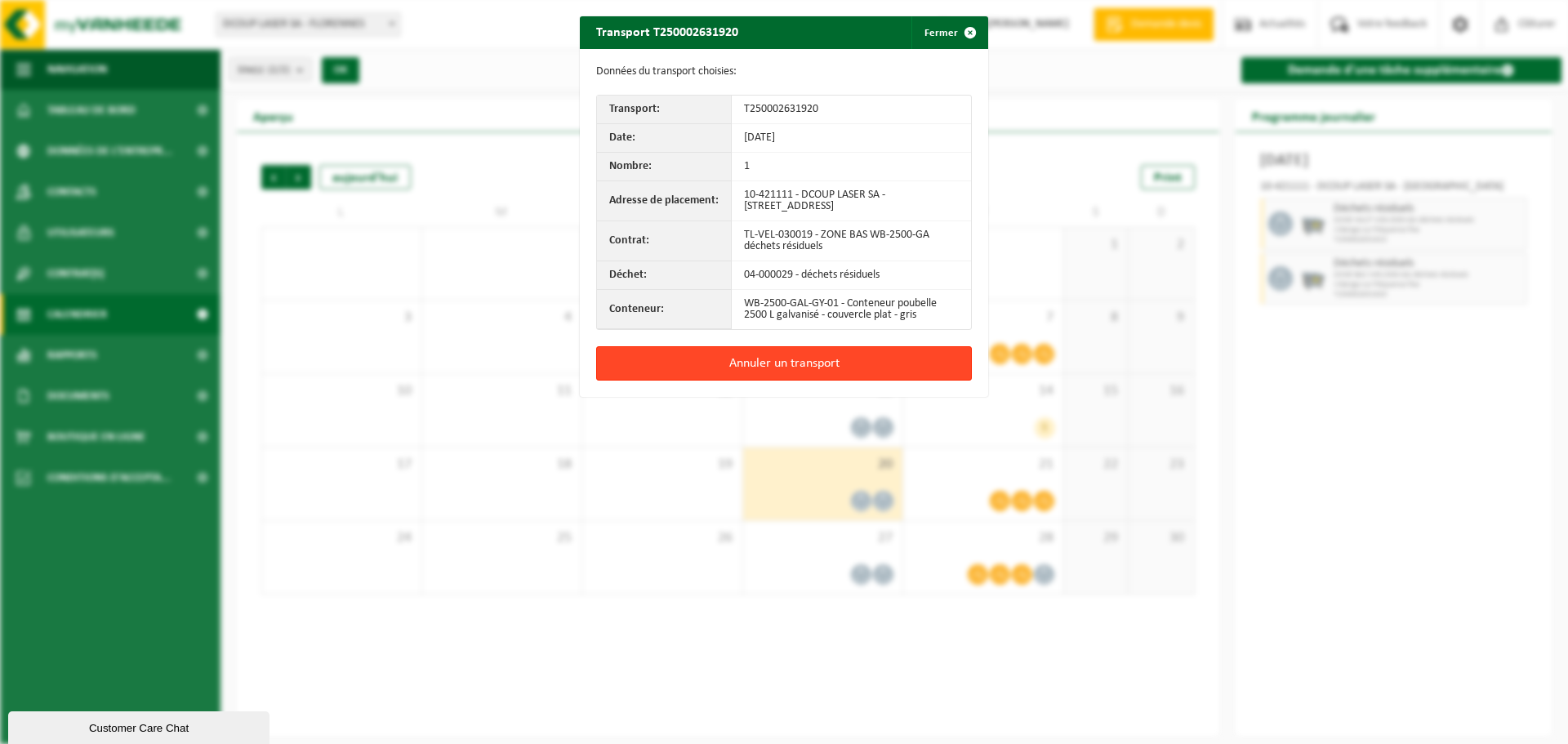
click at [783, 373] on button "Annuler un transport" at bounding box center [784, 363] width 376 height 35
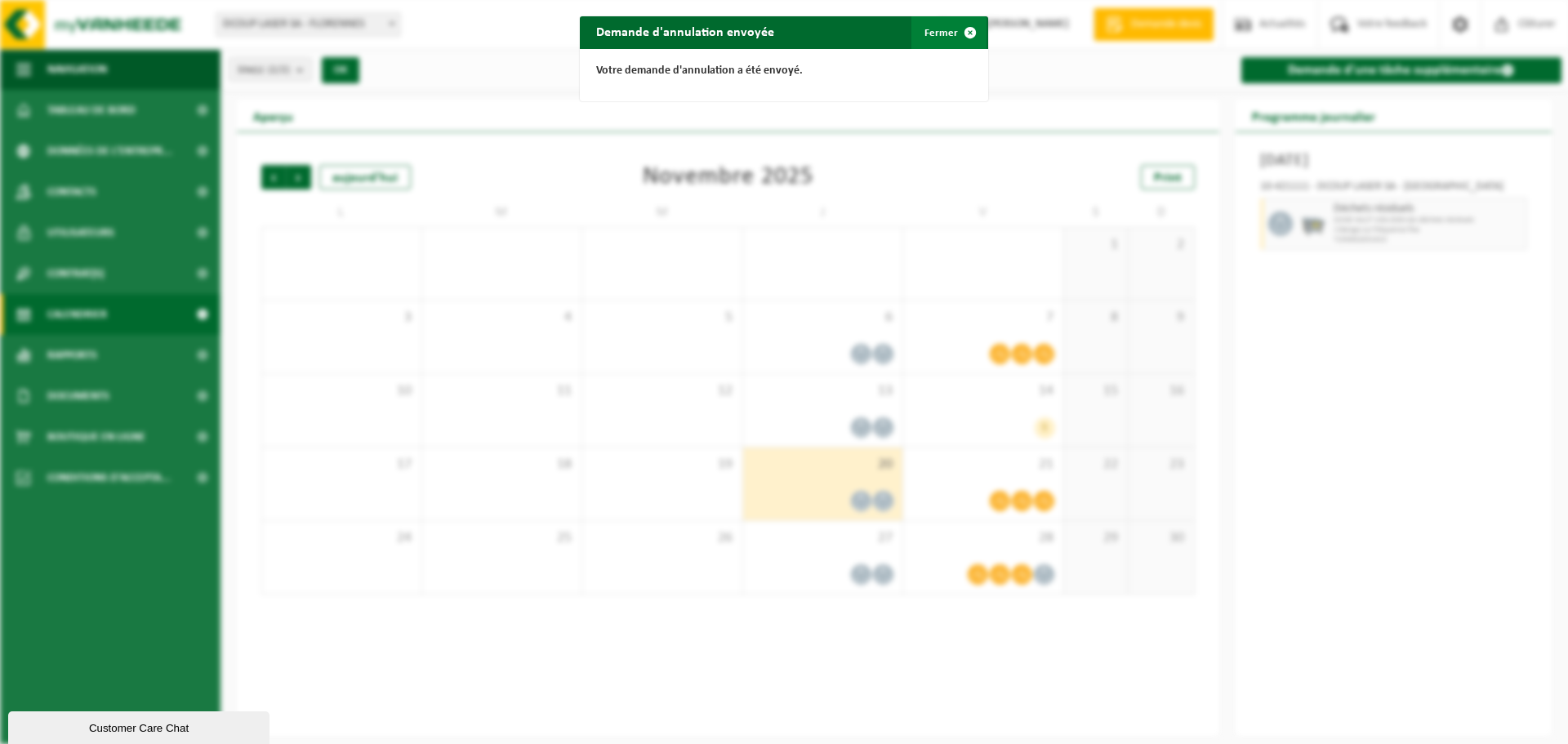
click at [928, 28] on button "Fermer" at bounding box center [949, 32] width 75 height 33
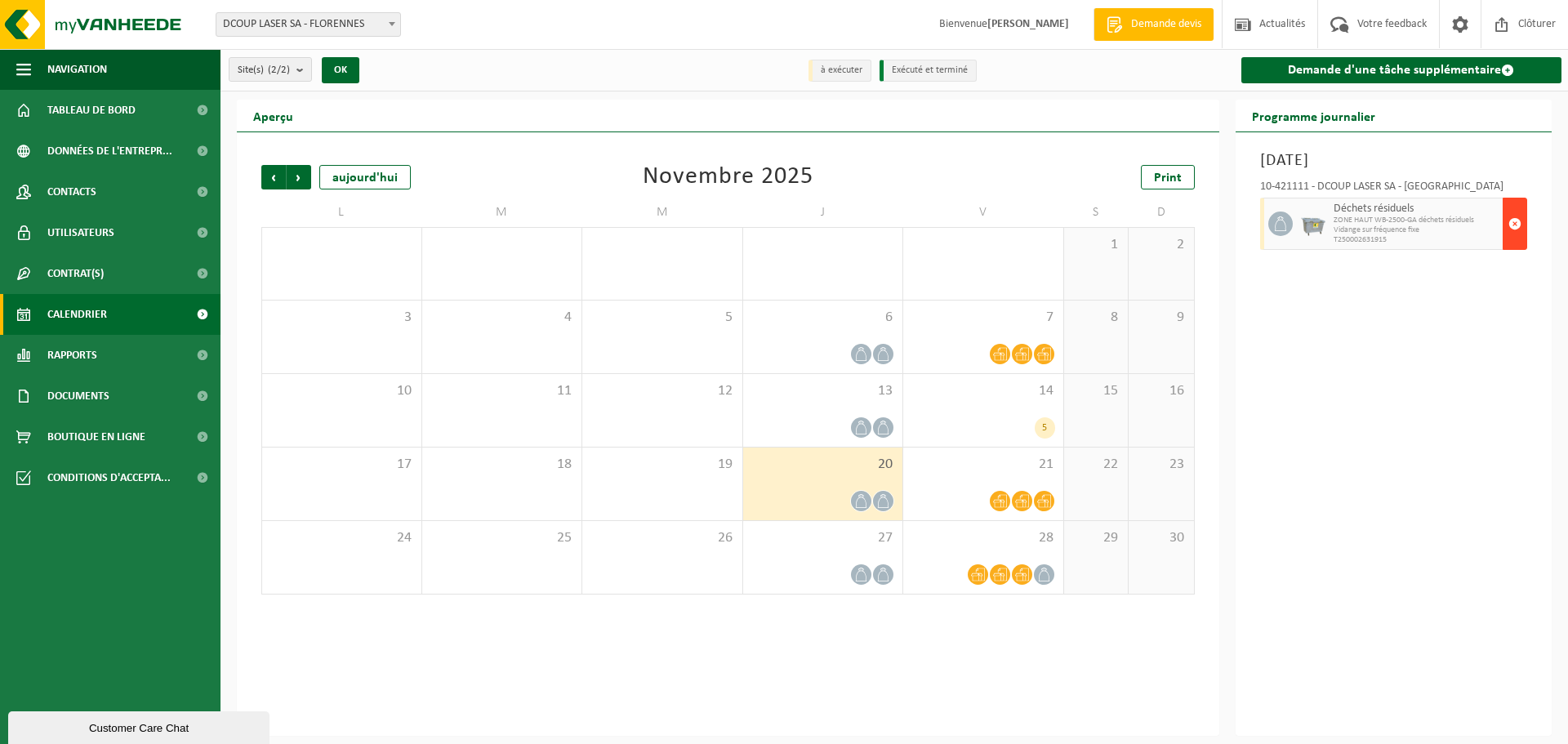
click at [1515, 222] on span "button" at bounding box center [1515, 223] width 13 height 33
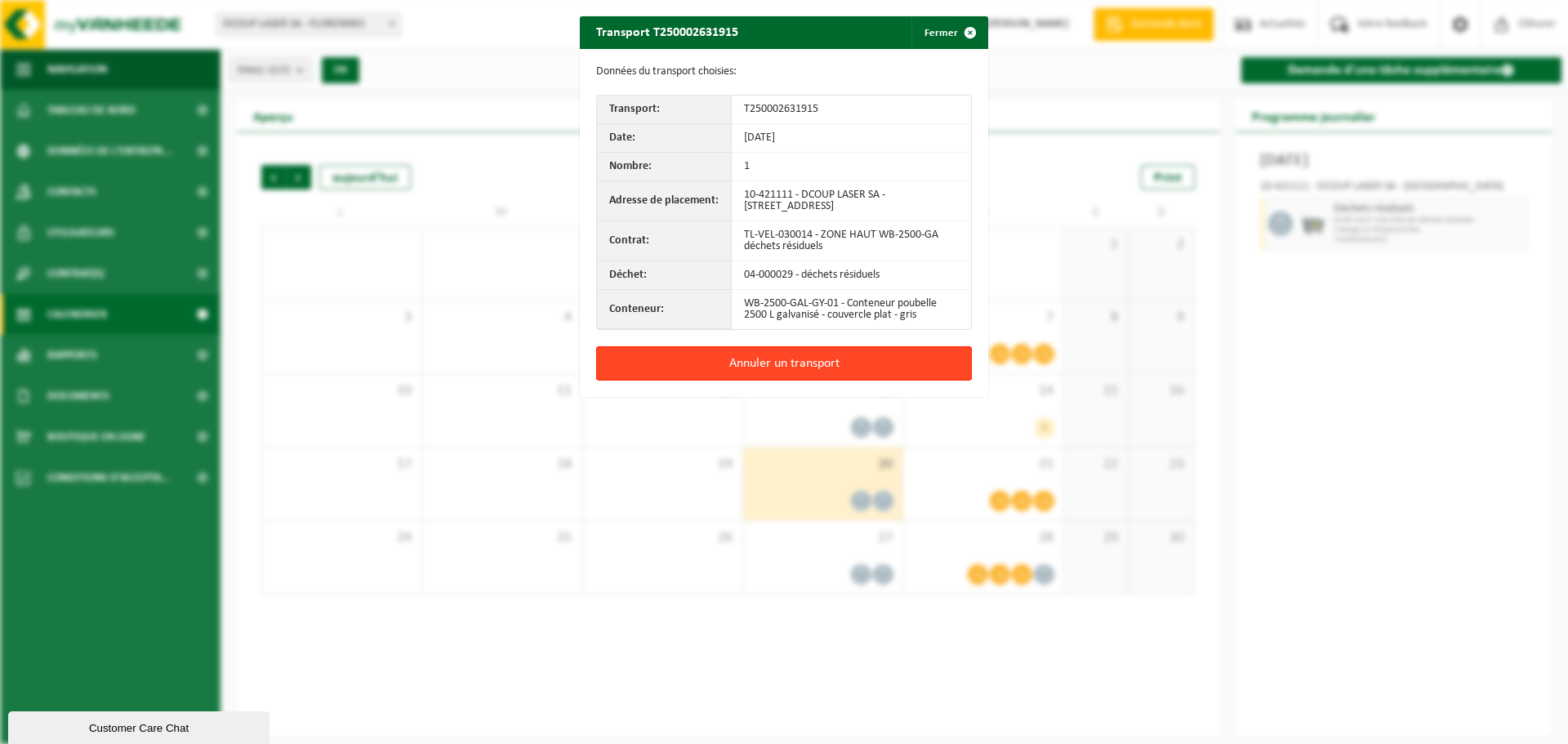
click at [853, 362] on button "Annuler un transport" at bounding box center [784, 363] width 376 height 35
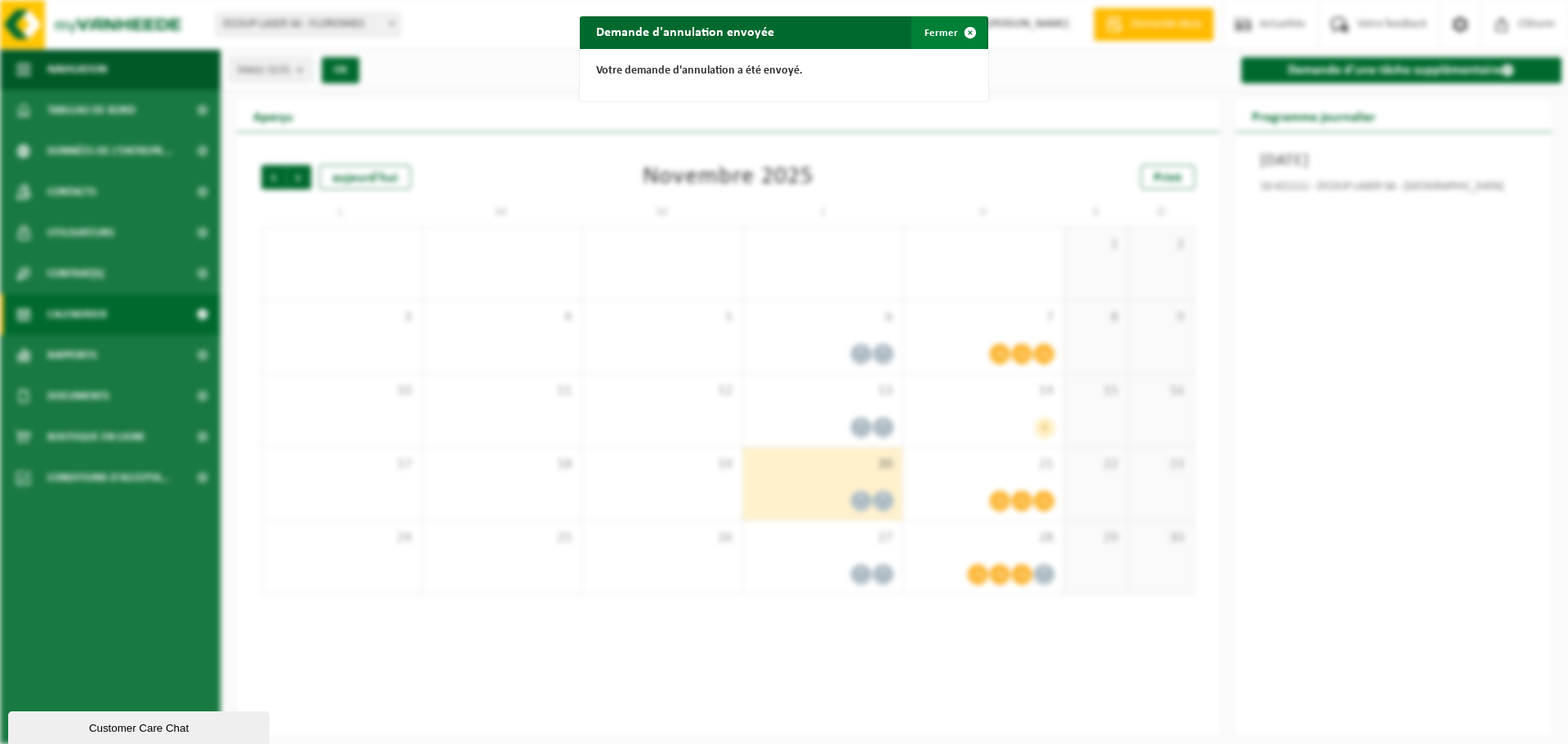
click at [954, 35] on span "button" at bounding box center [970, 32] width 33 height 33
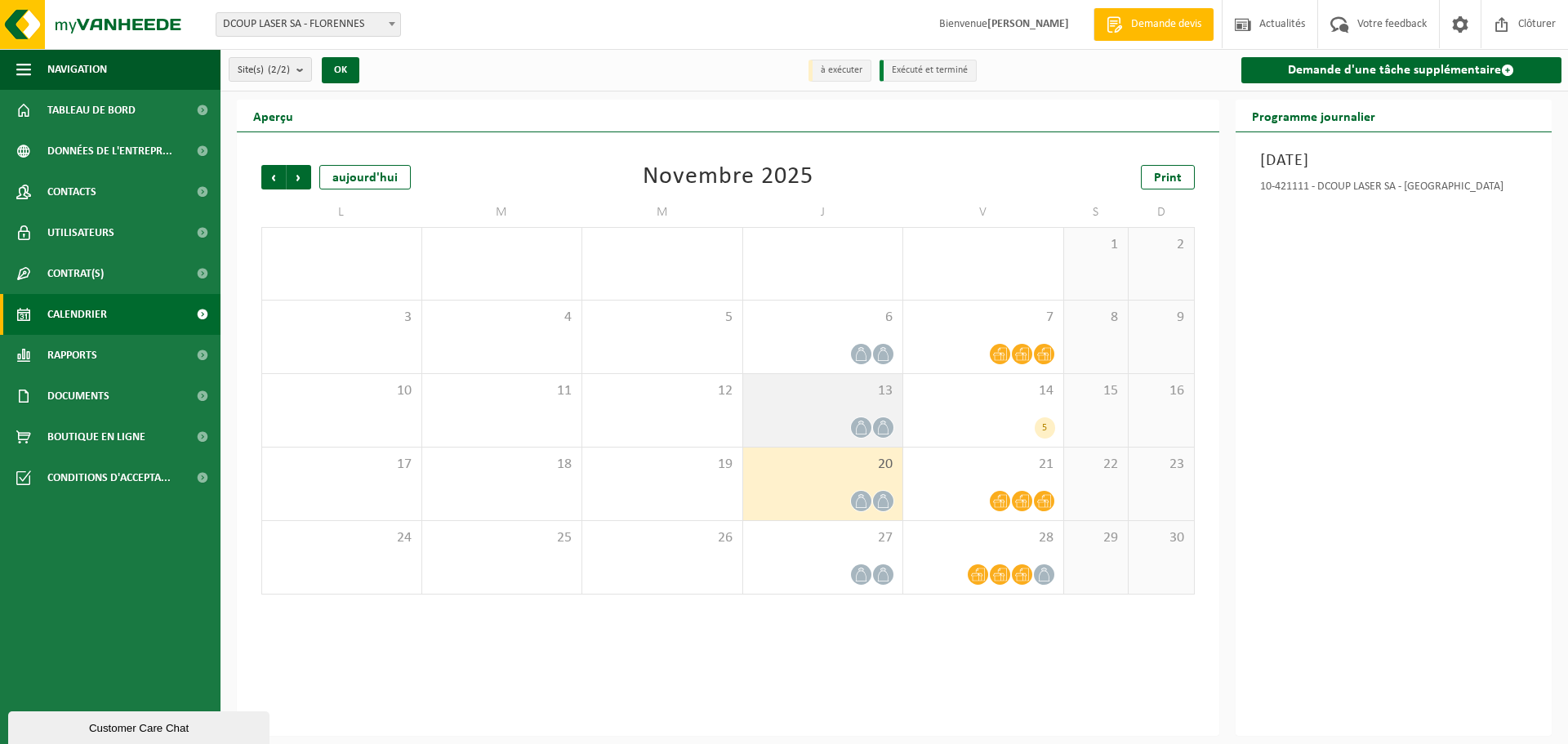
click at [804, 417] on div at bounding box center [823, 427] width 144 height 22
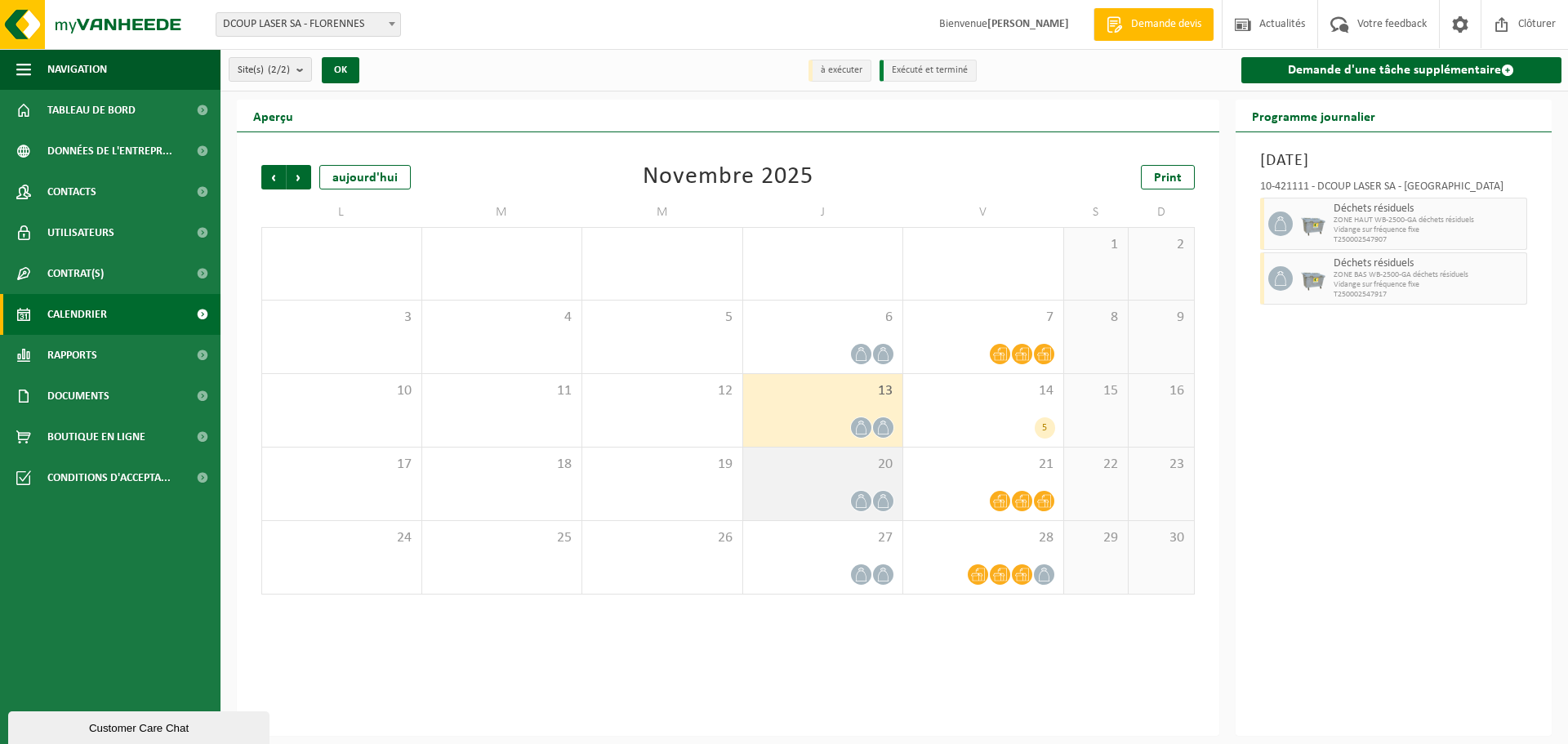
click at [779, 478] on div "20" at bounding box center [823, 484] width 160 height 73
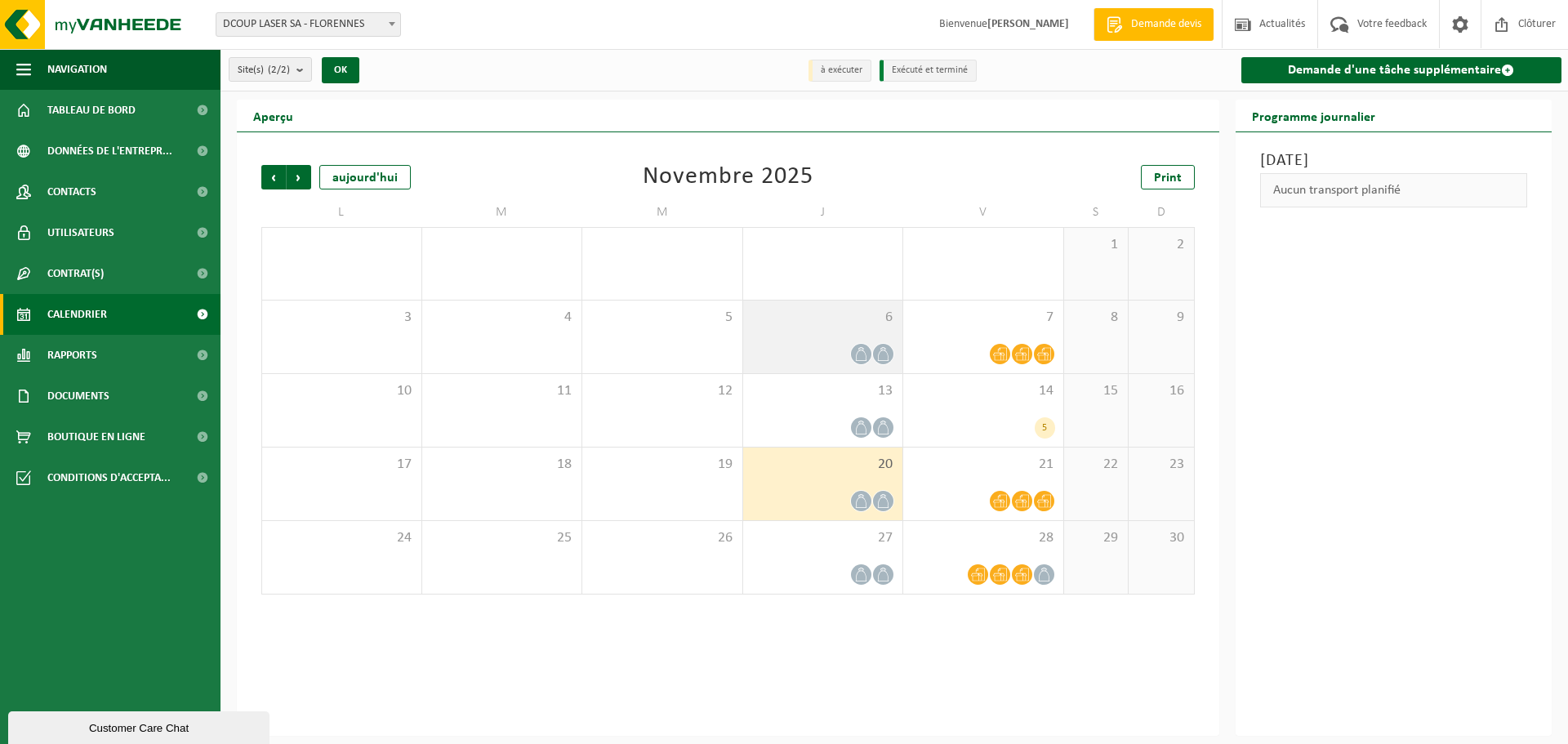
click at [800, 348] on div at bounding box center [823, 353] width 144 height 22
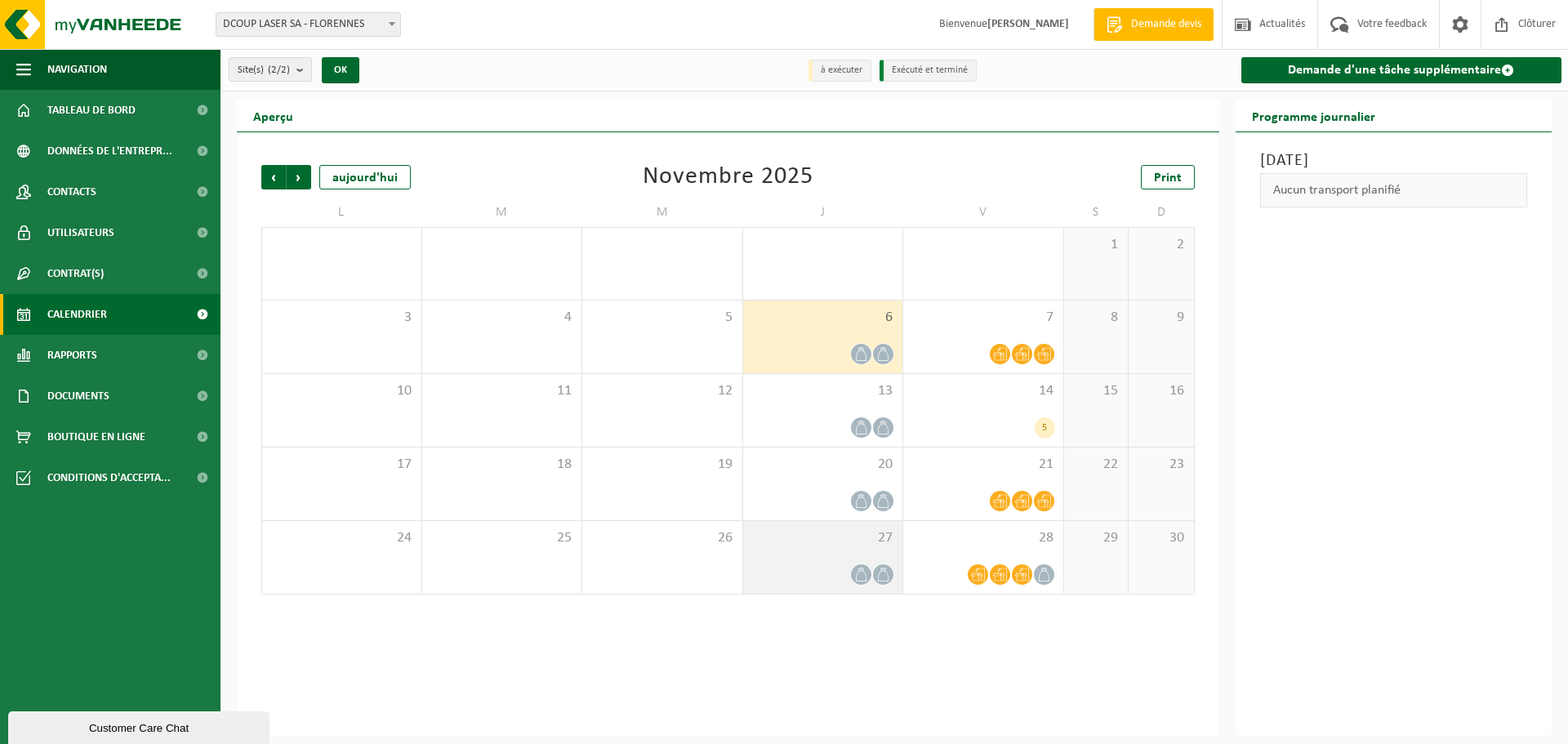
click at [800, 565] on div at bounding box center [823, 574] width 144 height 22
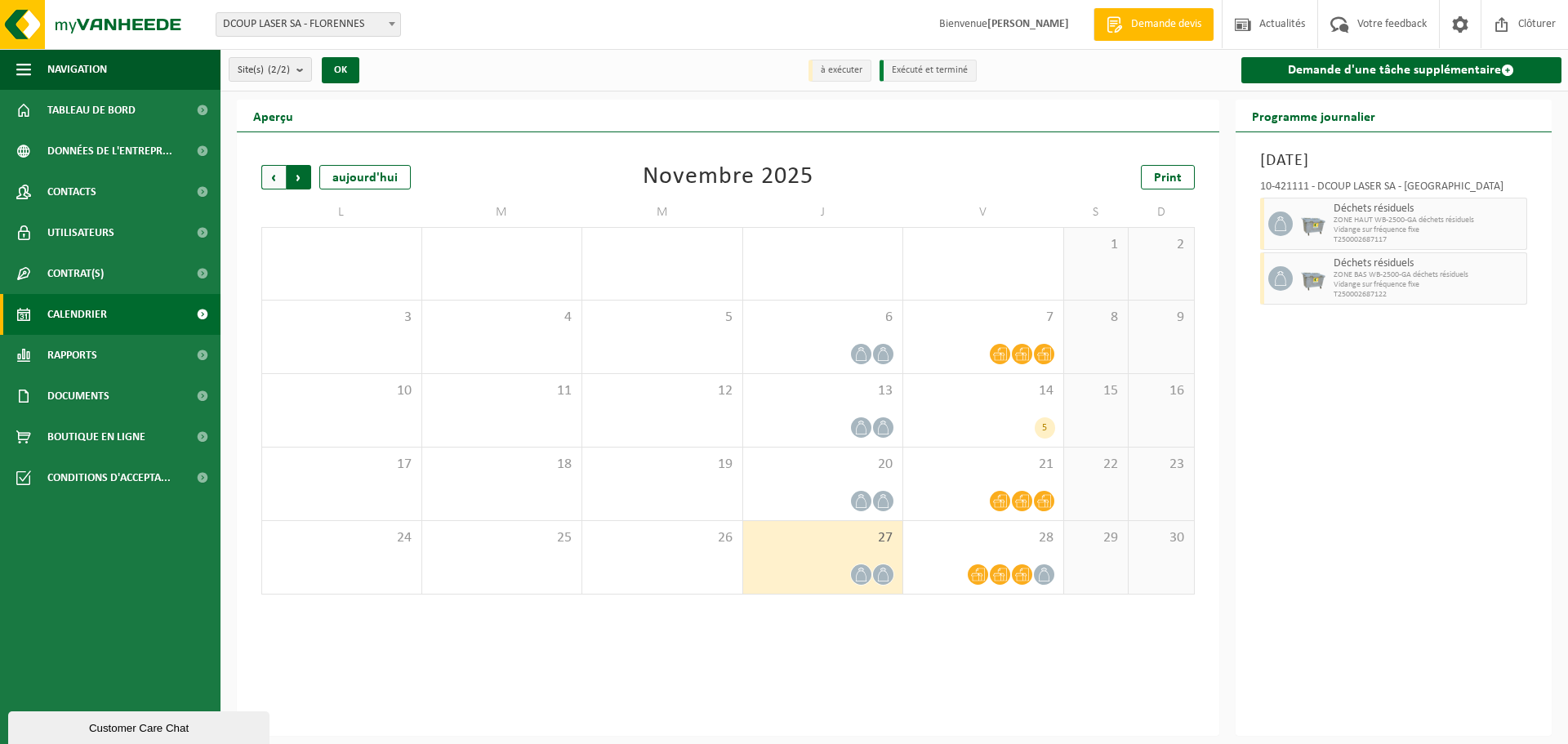
click at [280, 184] on span "Précédent" at bounding box center [274, 177] width 25 height 25
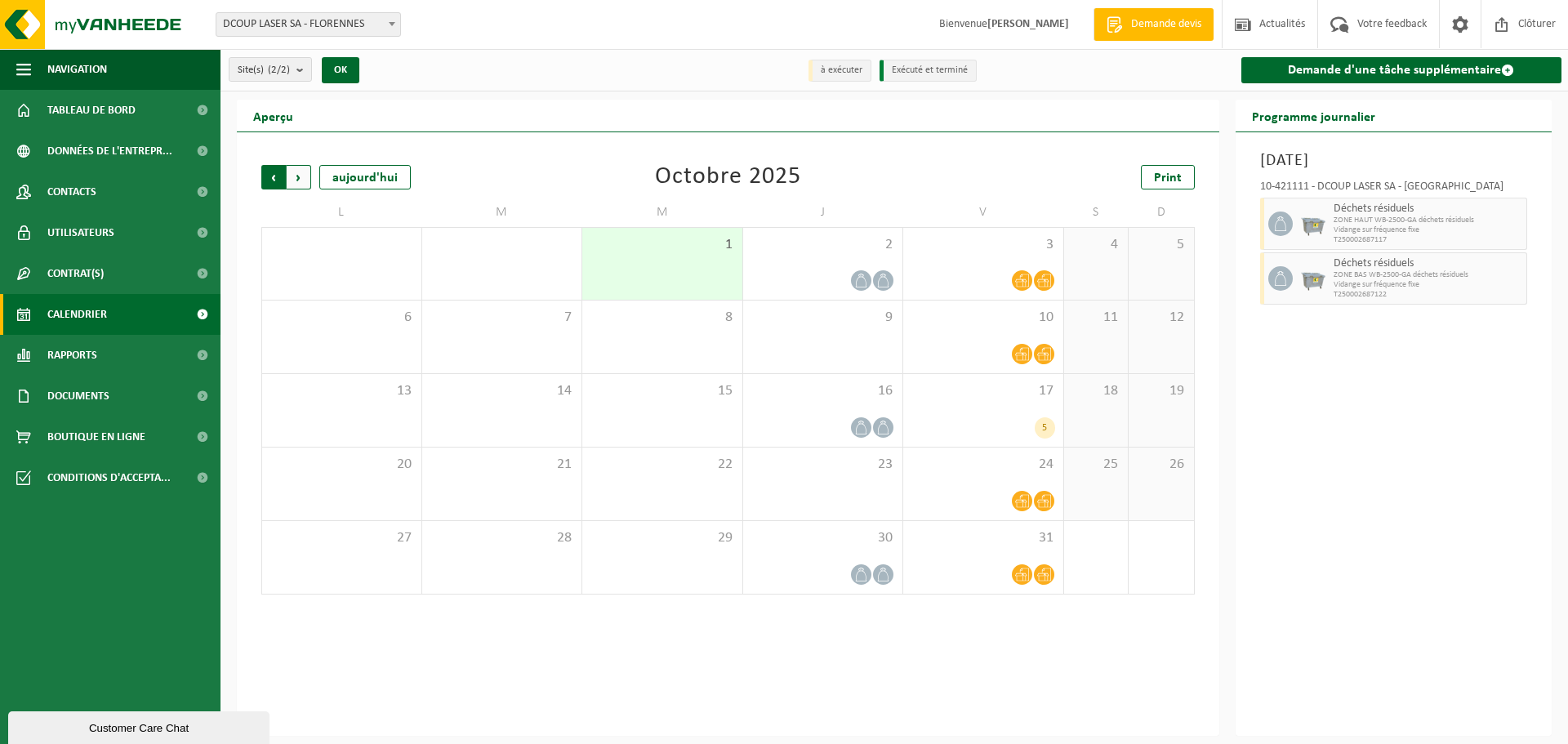
click at [306, 177] on span "Suivant" at bounding box center [299, 177] width 25 height 25
